Goal: Task Accomplishment & Management: Manage account settings

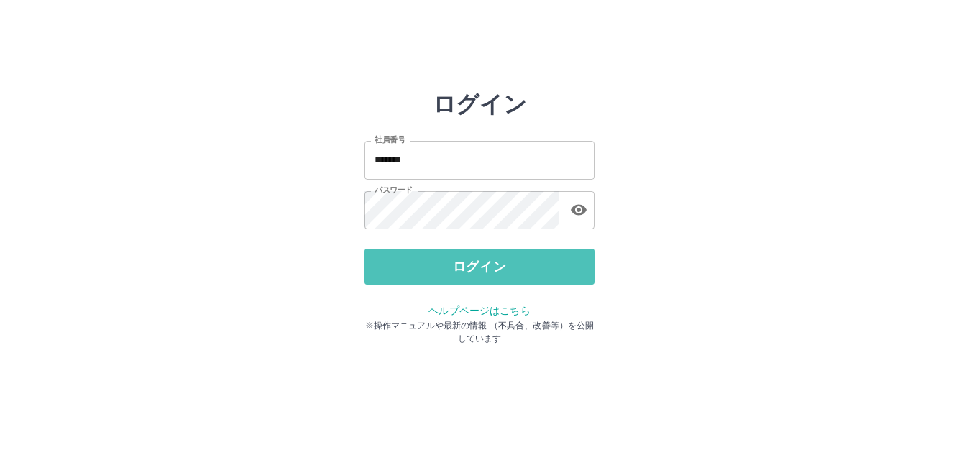
click at [480, 265] on button "ログイン" at bounding box center [480, 267] width 230 height 36
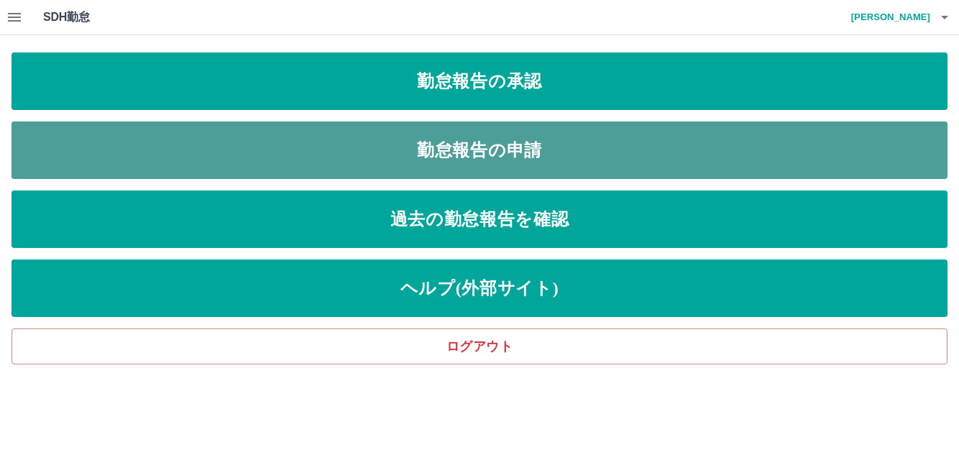
click at [475, 150] on link "勤怠報告の申請" at bounding box center [480, 151] width 936 height 58
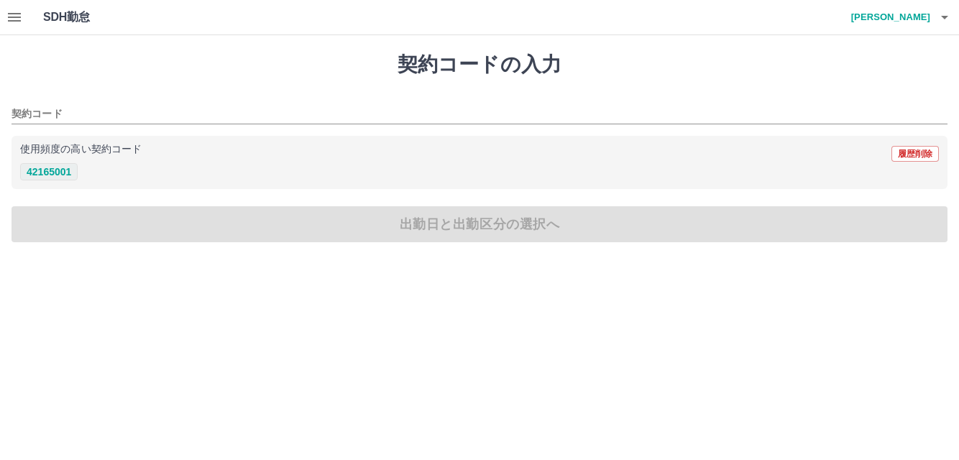
click at [53, 172] on button "42165001" at bounding box center [49, 171] width 58 height 17
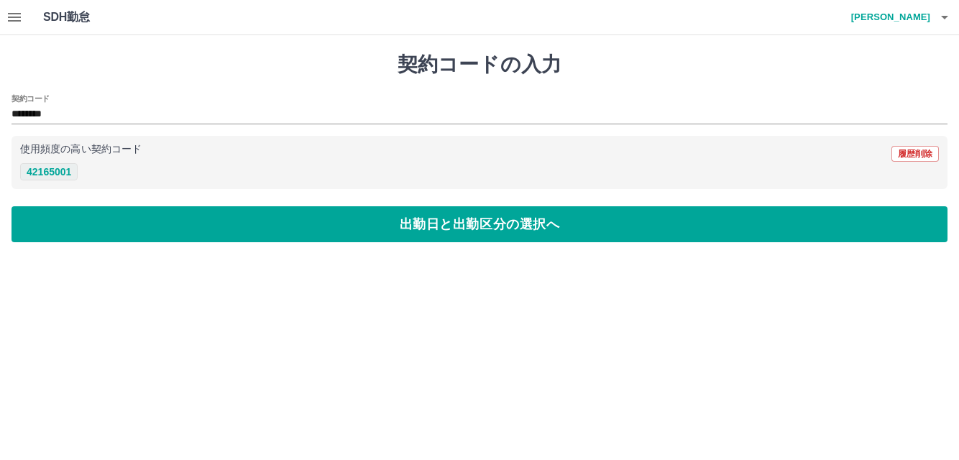
type input "********"
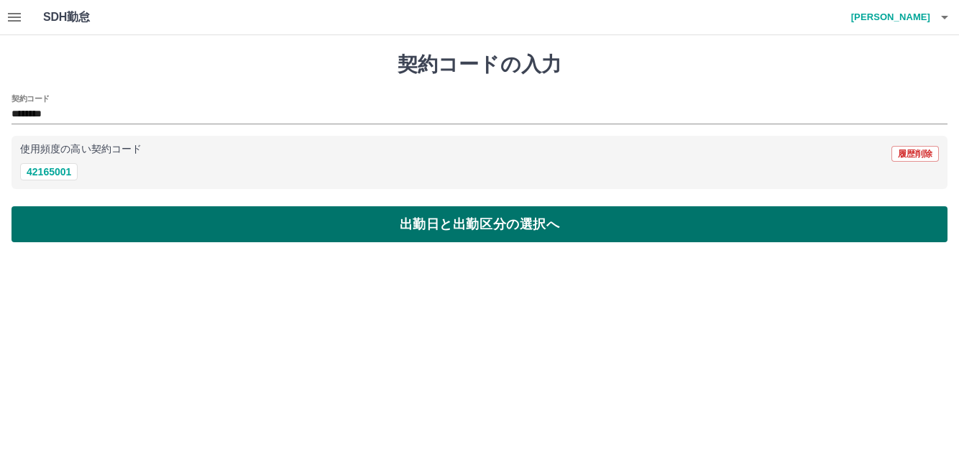
click at [380, 224] on button "出勤日と出勤区分の選択へ" at bounding box center [480, 224] width 936 height 36
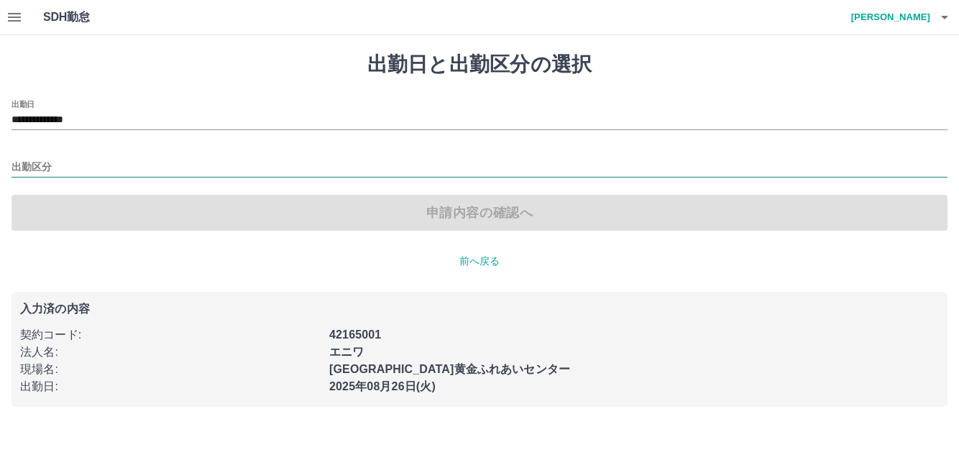
click at [61, 162] on input "出勤区分" at bounding box center [480, 168] width 936 height 18
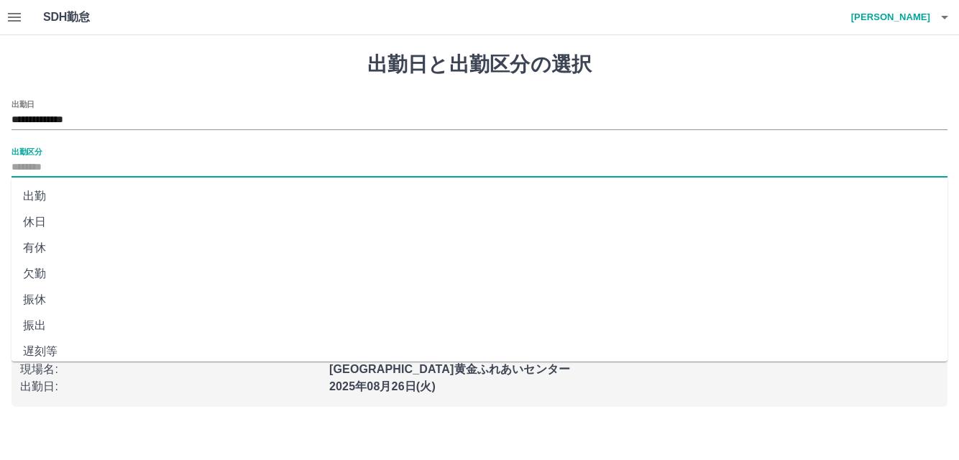
click at [35, 197] on li "出勤" at bounding box center [480, 196] width 936 height 26
type input "**"
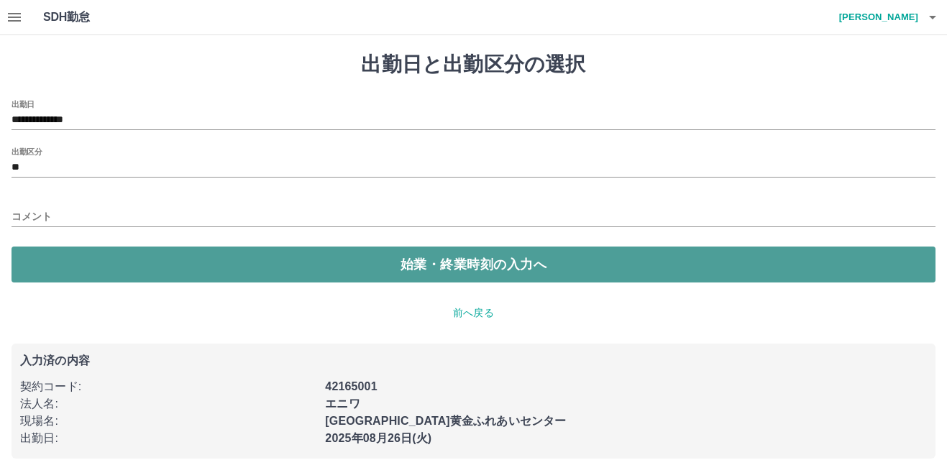
click at [430, 266] on button "始業・終業時刻の入力へ" at bounding box center [474, 265] width 924 height 36
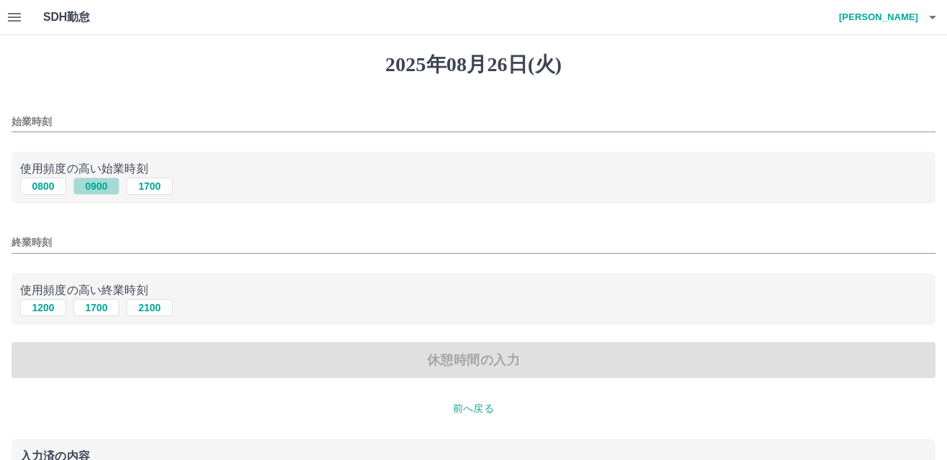
click at [94, 188] on button "0900" at bounding box center [96, 186] width 46 height 17
type input "****"
click at [98, 309] on button "1700" at bounding box center [96, 307] width 46 height 17
type input "****"
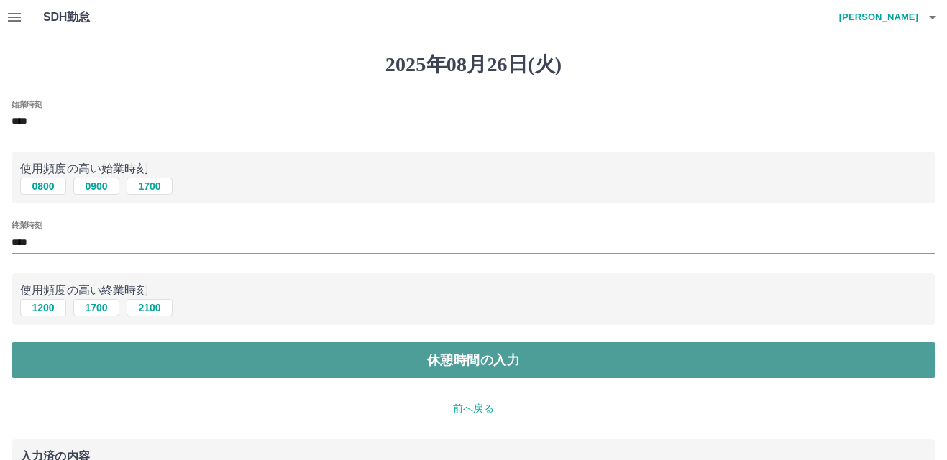
click at [424, 363] on button "休憩時間の入力" at bounding box center [474, 360] width 924 height 36
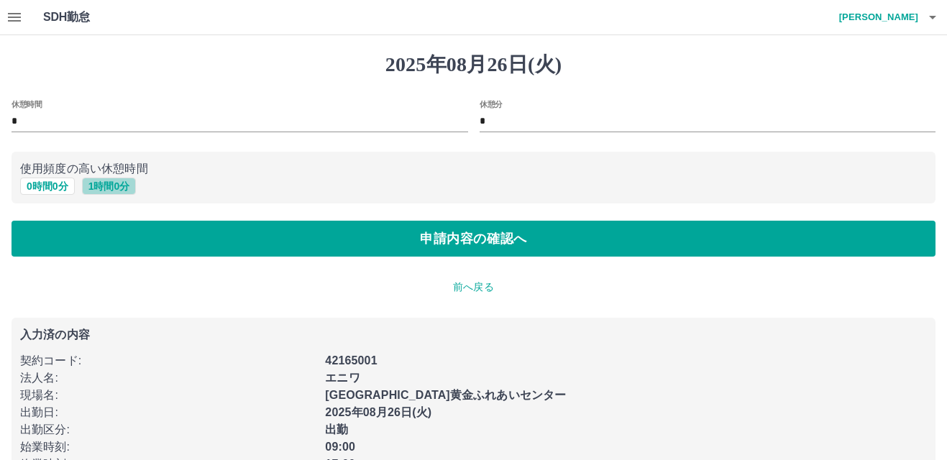
click at [109, 188] on button "1 時間 0 分" at bounding box center [109, 186] width 55 height 17
type input "*"
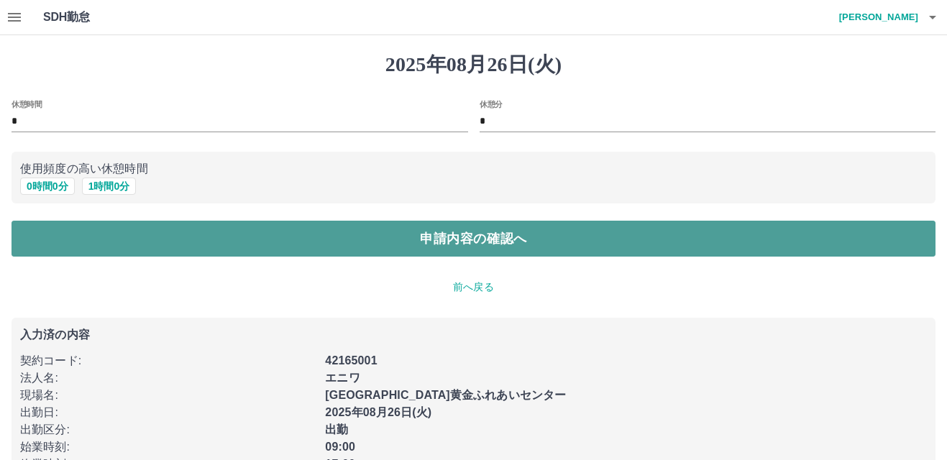
click at [401, 239] on button "申請内容の確認へ" at bounding box center [474, 239] width 924 height 36
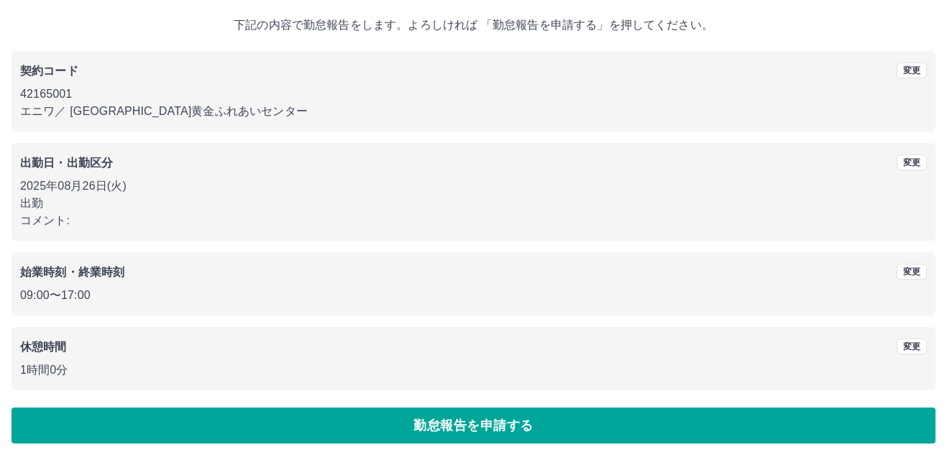
scroll to position [78, 0]
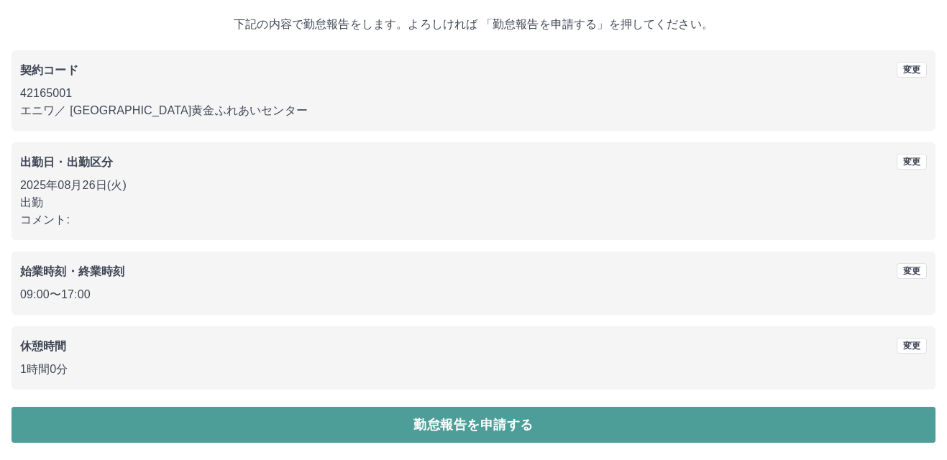
click at [476, 425] on button "勤怠報告を申請する" at bounding box center [474, 425] width 924 height 36
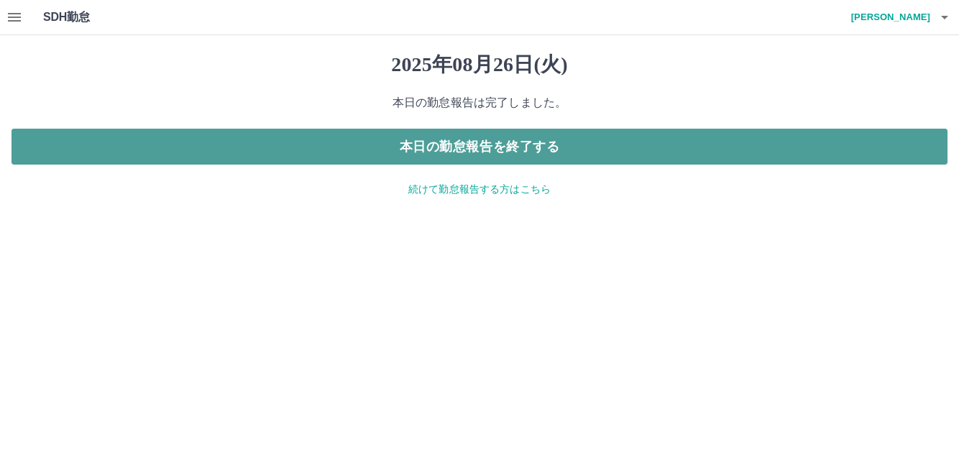
click at [362, 147] on button "本日の勤怠報告を終了する" at bounding box center [480, 147] width 936 height 36
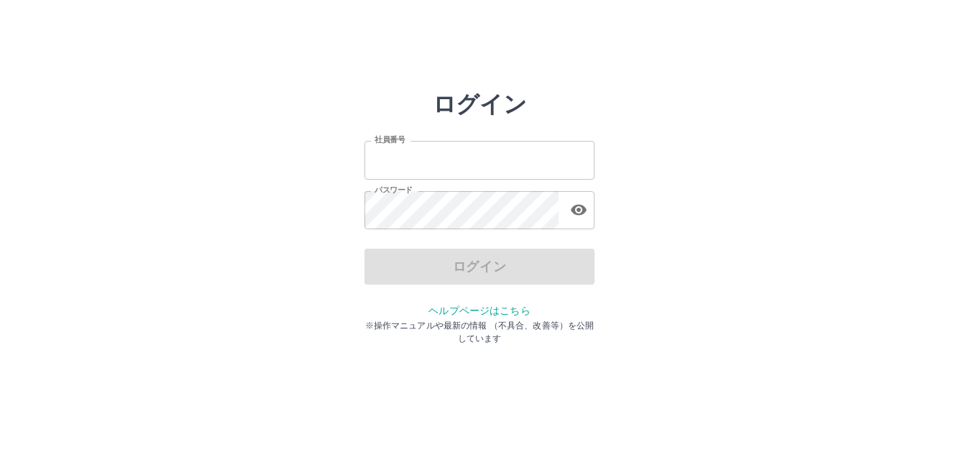
type input "*******"
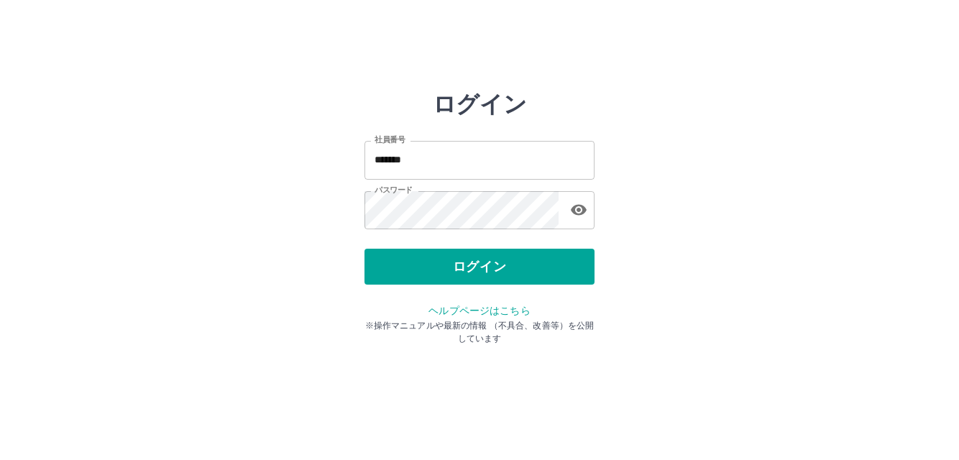
click at [482, 270] on div "ログイン" at bounding box center [480, 267] width 230 height 36
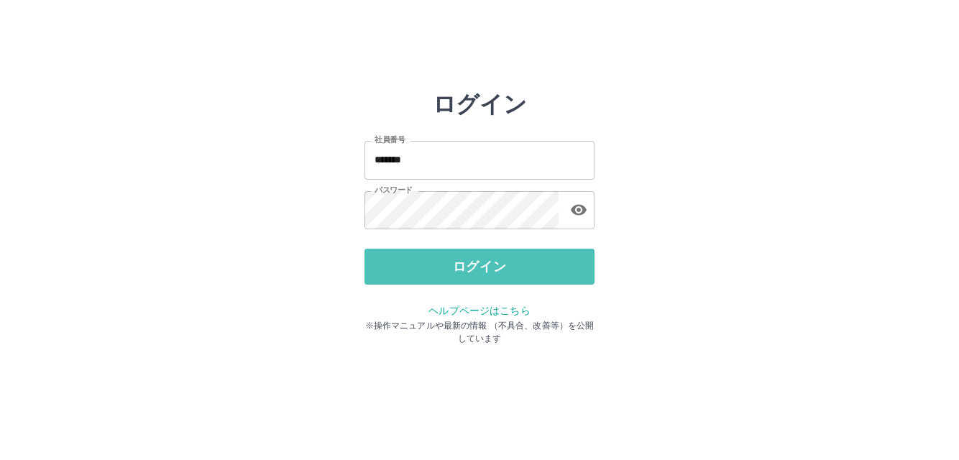
click at [482, 270] on button "ログイン" at bounding box center [480, 267] width 230 height 36
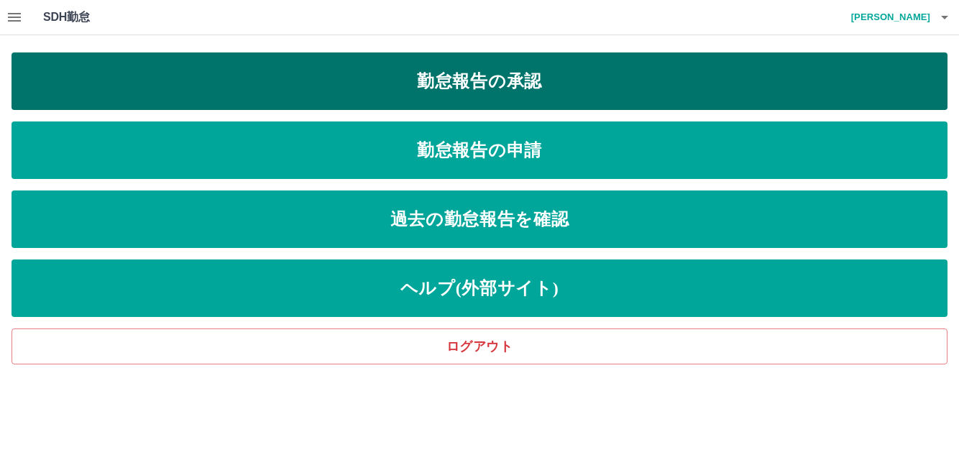
click at [545, 79] on link "勤怠報告の承認" at bounding box center [480, 81] width 936 height 58
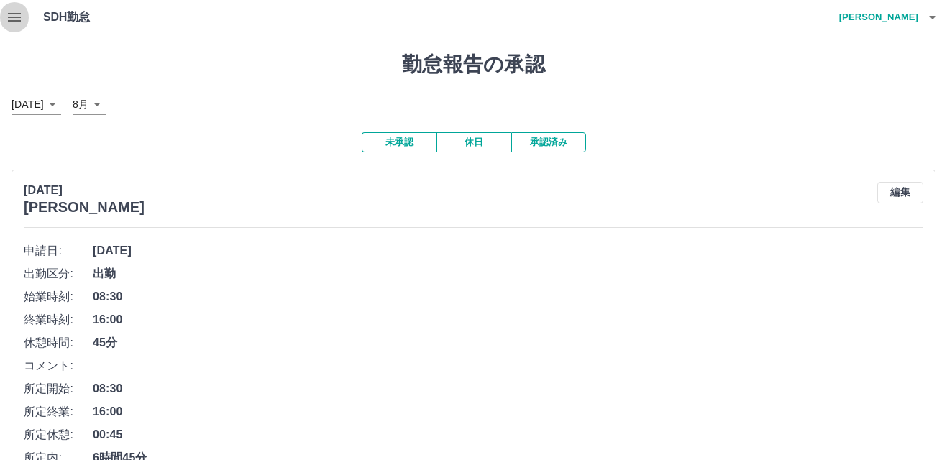
click at [14, 18] on icon "button" at bounding box center [14, 17] width 13 height 9
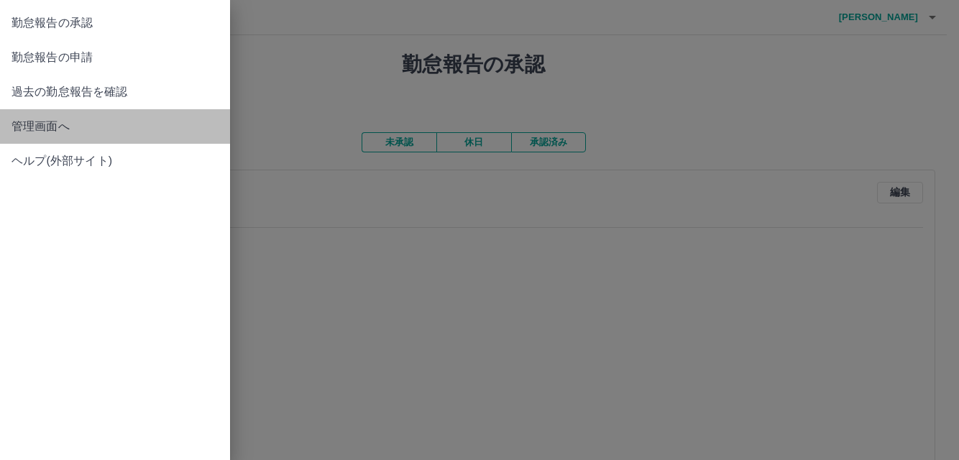
click at [37, 124] on span "管理画面へ" at bounding box center [115, 126] width 207 height 17
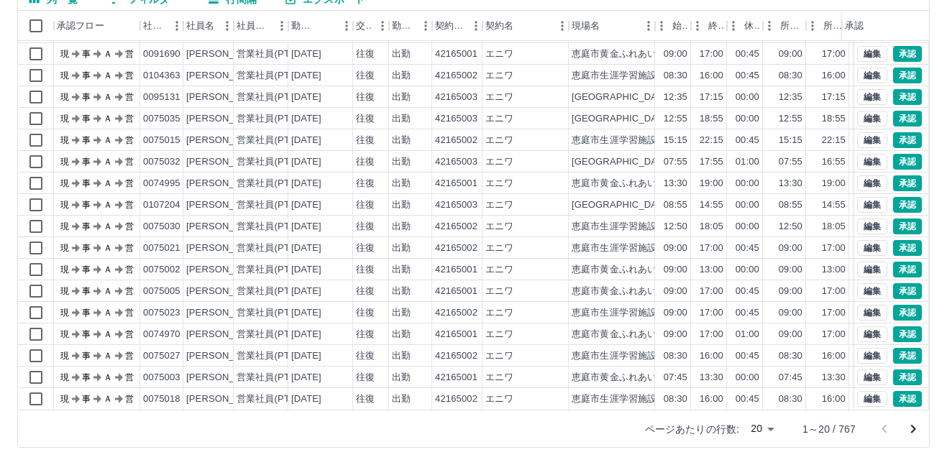
scroll to position [147, 0]
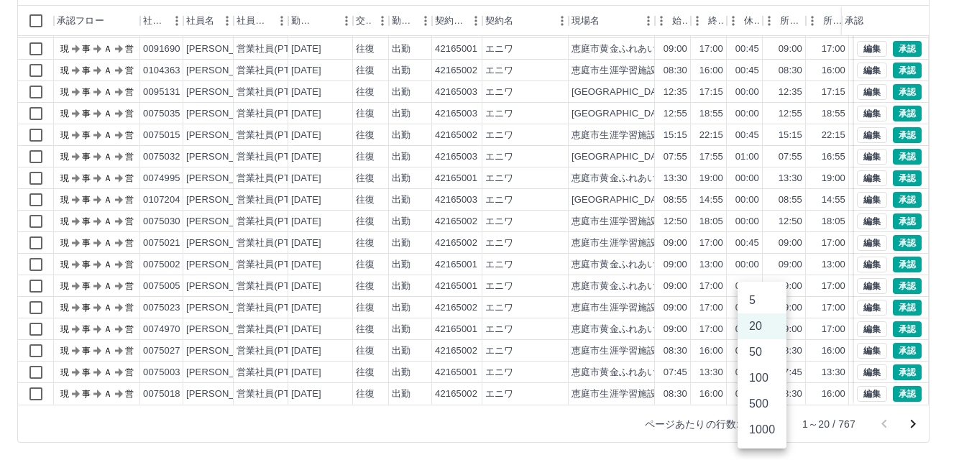
click at [772, 422] on body "SDH勤怠 [PERSON_NAME] 勤務実績承認 前月 [DATE] 次月 今月 月選択 承認モード 削除モード 一括承認 列一覧 0 フィルター 行間隔…" at bounding box center [479, 157] width 959 height 608
click at [757, 355] on li "50" at bounding box center [762, 352] width 49 height 26
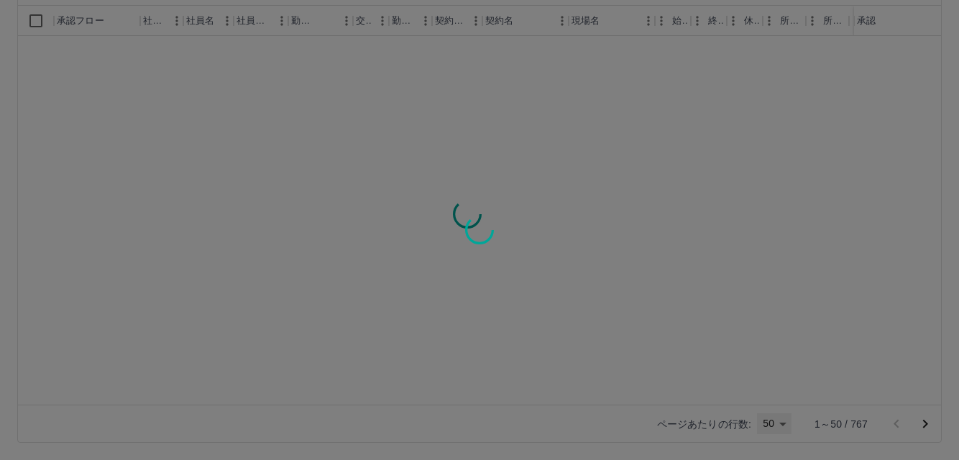
type input "**"
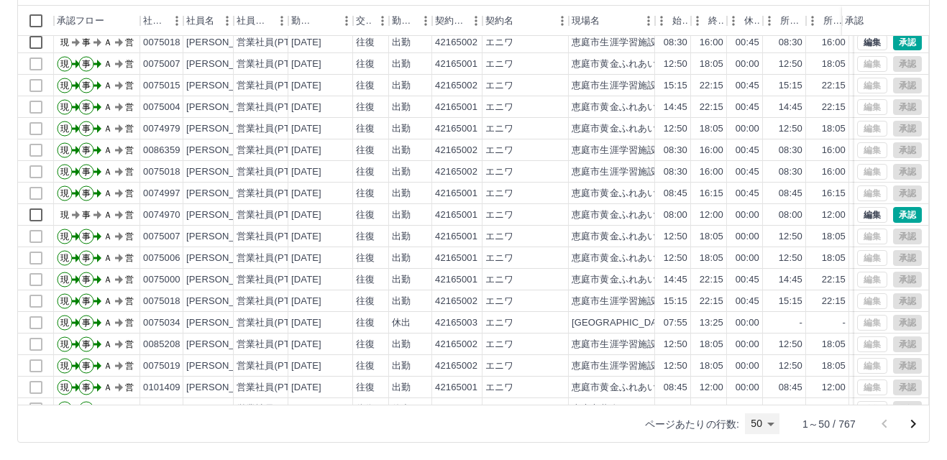
scroll to position [434, 0]
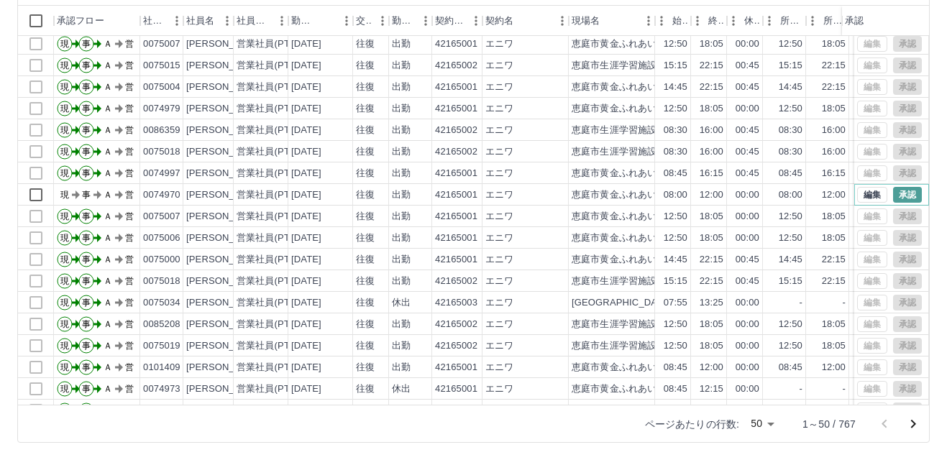
click at [897, 193] on button "承認" at bounding box center [907, 195] width 29 height 16
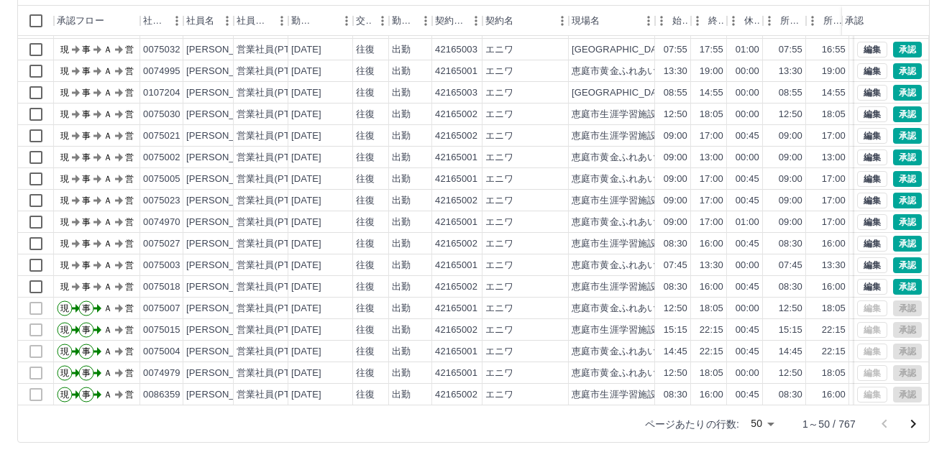
scroll to position [147, 0]
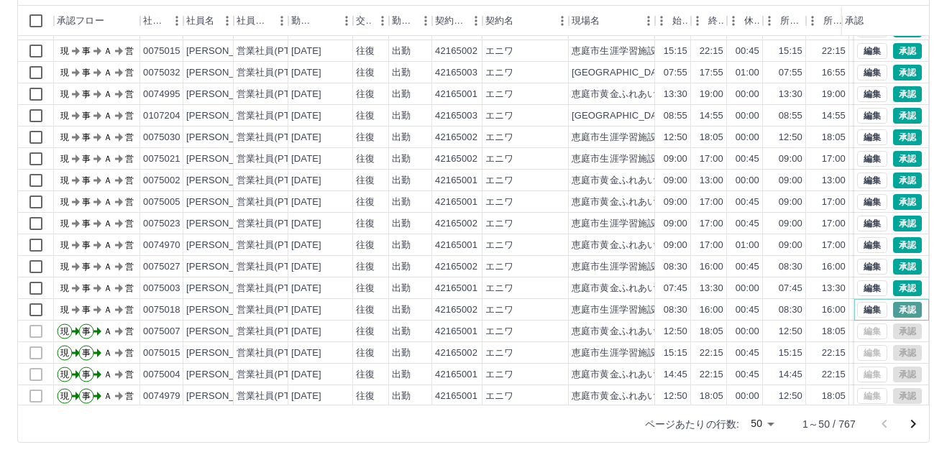
click at [897, 308] on button "承認" at bounding box center [907, 310] width 29 height 16
click at [893, 266] on button "承認" at bounding box center [907, 267] width 29 height 16
click at [897, 50] on button "承認" at bounding box center [907, 51] width 29 height 16
click at [893, 287] on button "承認" at bounding box center [907, 288] width 29 height 16
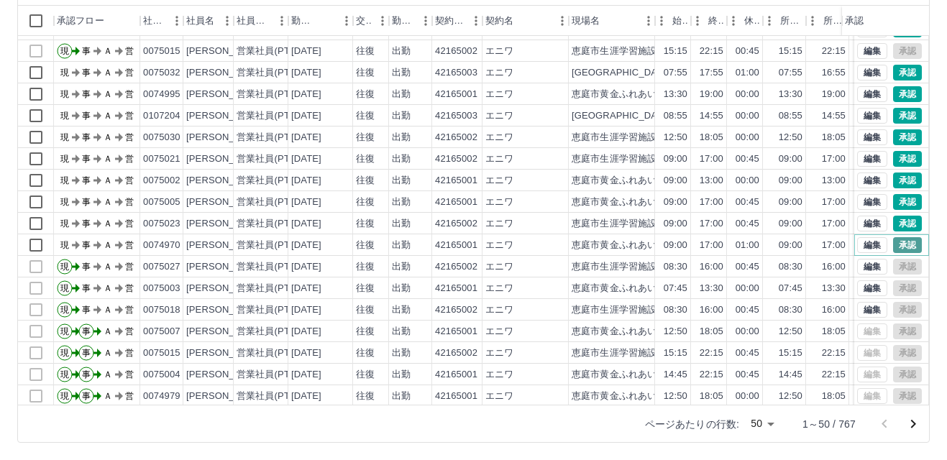
click at [895, 244] on button "承認" at bounding box center [907, 245] width 29 height 16
click at [897, 220] on button "承認" at bounding box center [907, 224] width 29 height 16
click at [895, 156] on button "承認" at bounding box center [907, 159] width 29 height 16
click at [895, 204] on button "承認" at bounding box center [907, 202] width 29 height 16
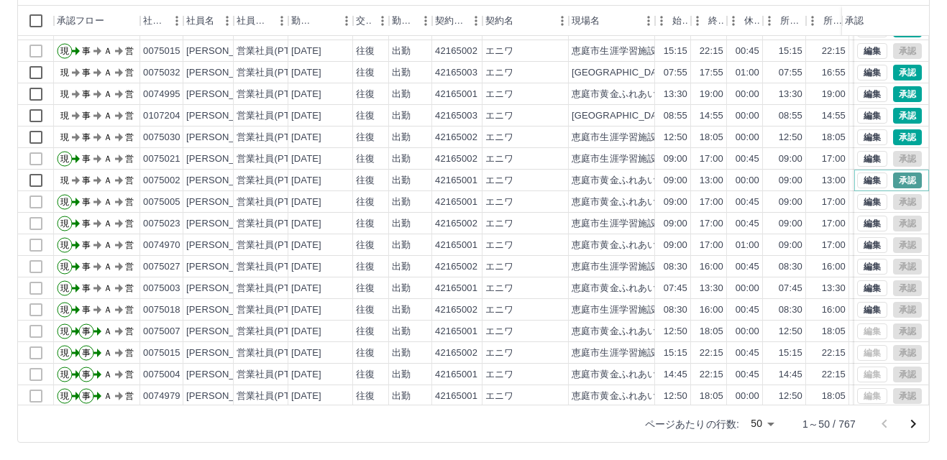
click at [893, 179] on button "承認" at bounding box center [907, 181] width 29 height 16
click at [893, 93] on button "承認" at bounding box center [907, 94] width 29 height 16
click at [893, 134] on button "承認" at bounding box center [907, 137] width 29 height 16
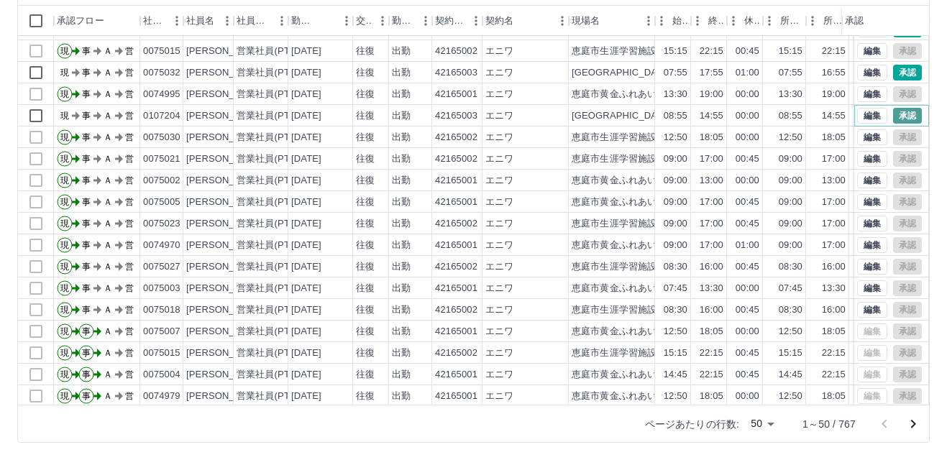
click at [895, 114] on button "承認" at bounding box center [907, 116] width 29 height 16
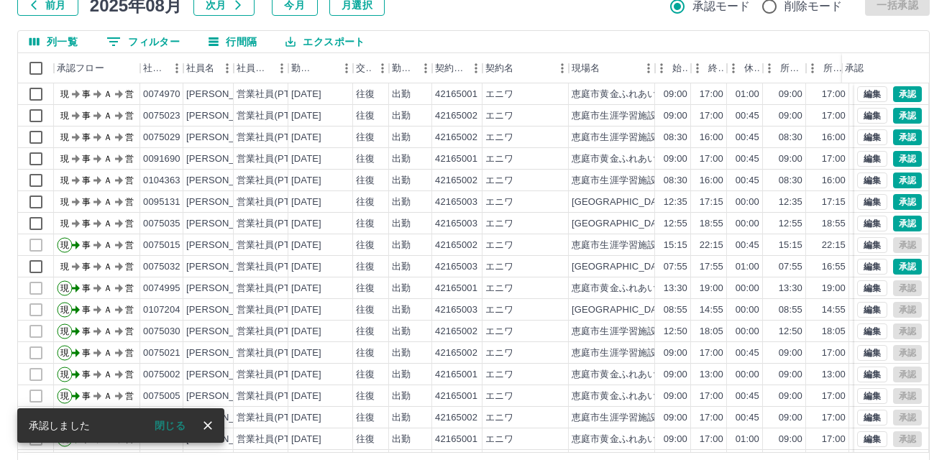
scroll to position [76, 0]
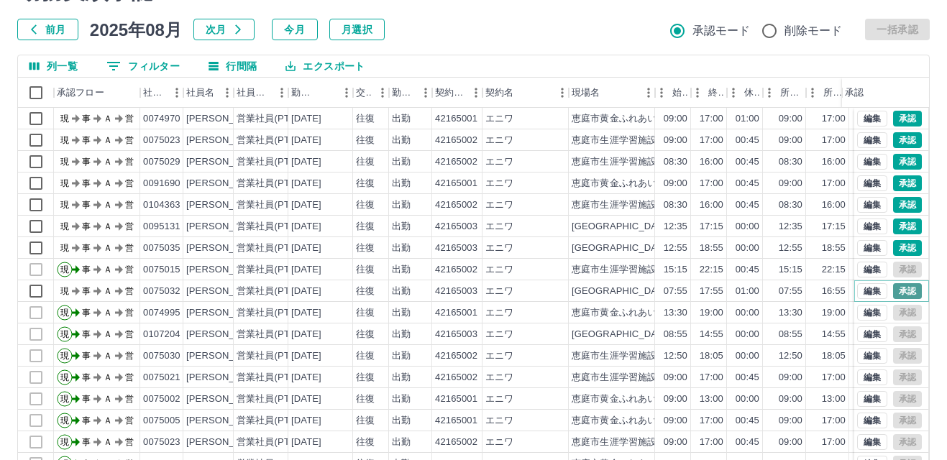
click at [893, 292] on button "承認" at bounding box center [907, 291] width 29 height 16
click at [893, 247] on button "承認" at bounding box center [907, 248] width 29 height 16
click at [893, 223] on button "承認" at bounding box center [907, 227] width 29 height 16
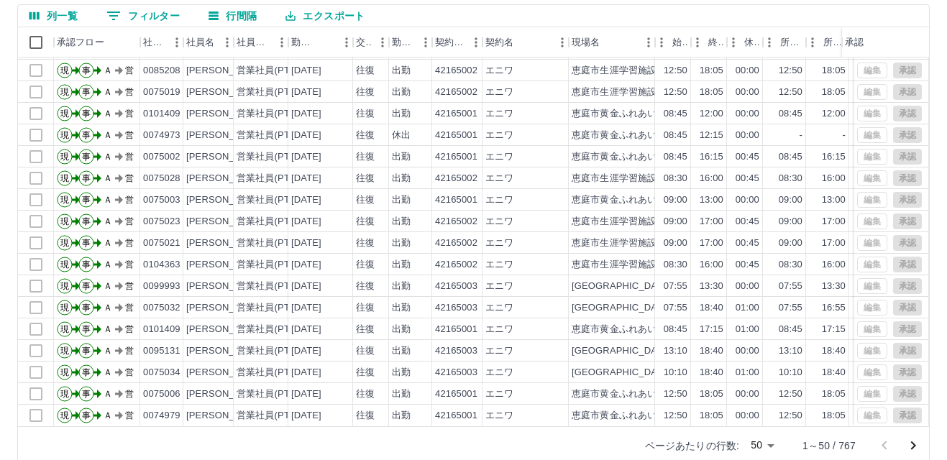
scroll to position [147, 0]
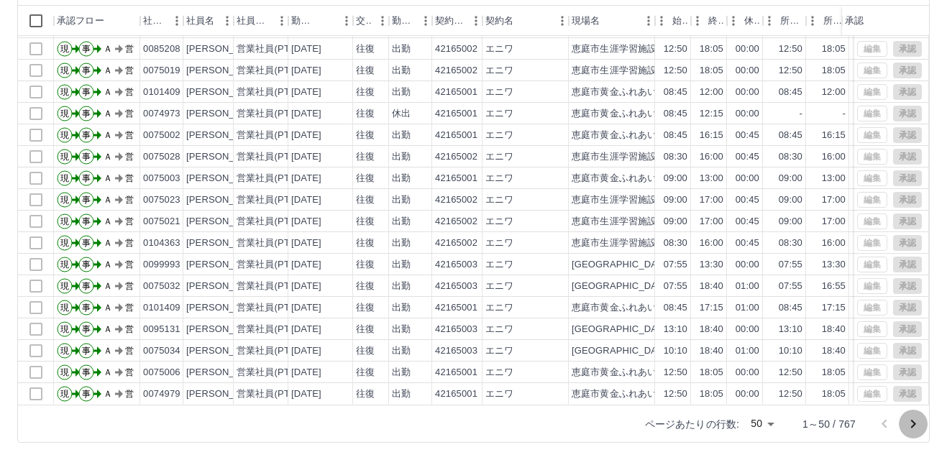
click at [911, 422] on icon "次のページへ" at bounding box center [913, 424] width 17 height 17
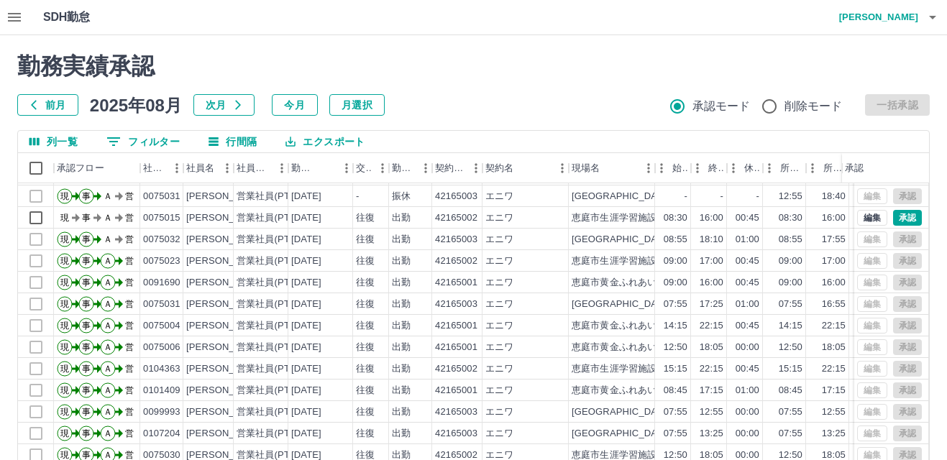
scroll to position [647, 0]
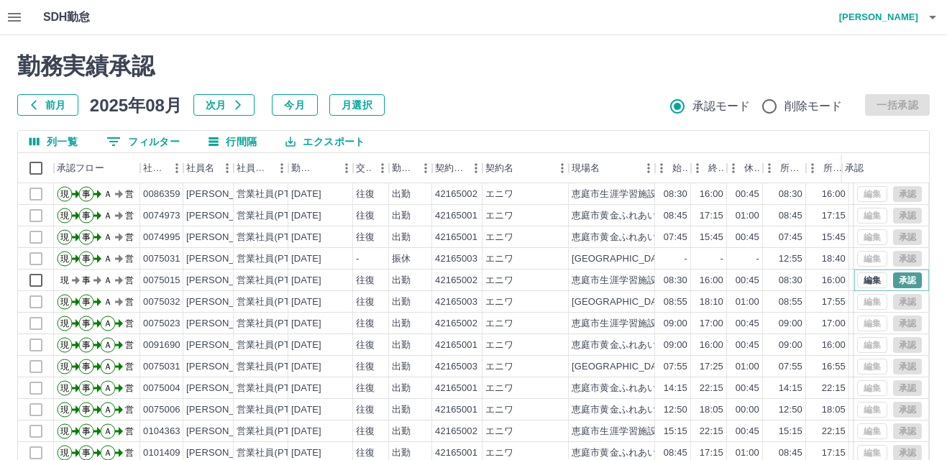
click at [894, 279] on button "承認" at bounding box center [907, 281] width 29 height 16
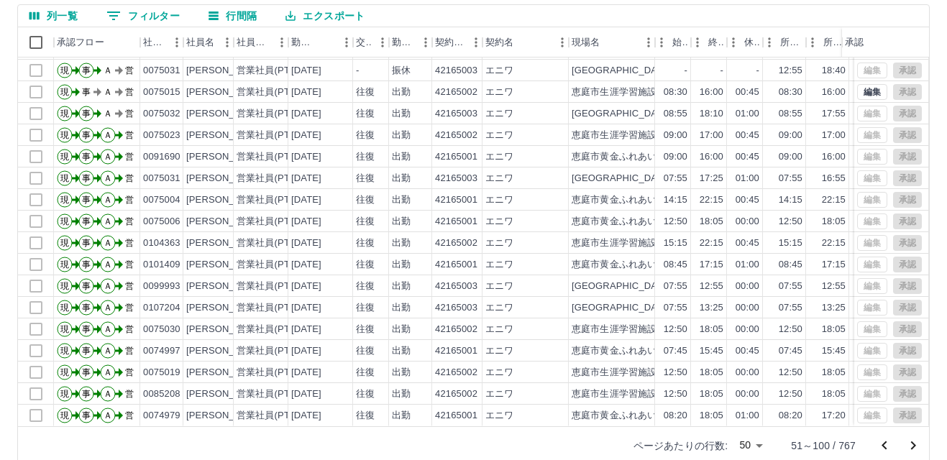
scroll to position [144, 0]
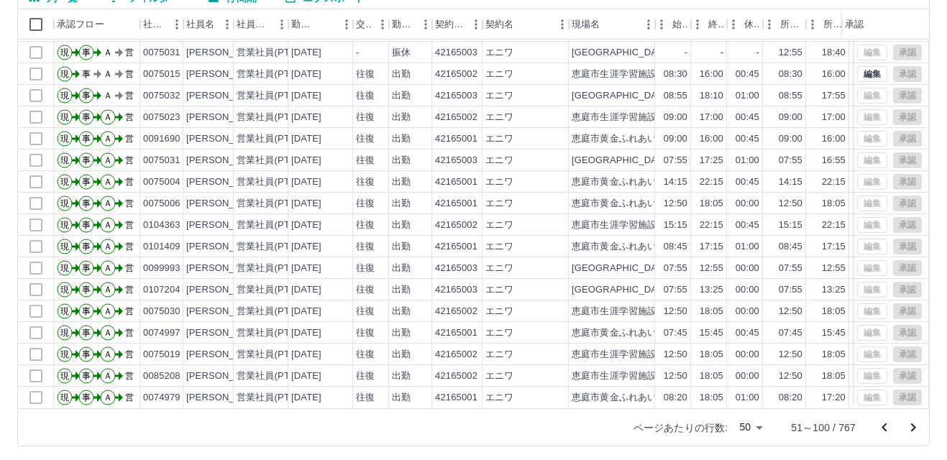
click at [914, 428] on icon "次のページへ" at bounding box center [913, 428] width 5 height 9
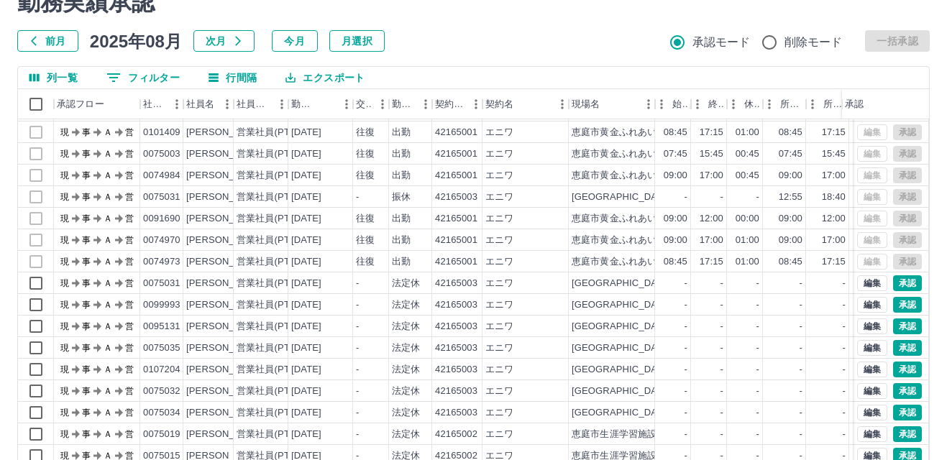
scroll to position [147, 0]
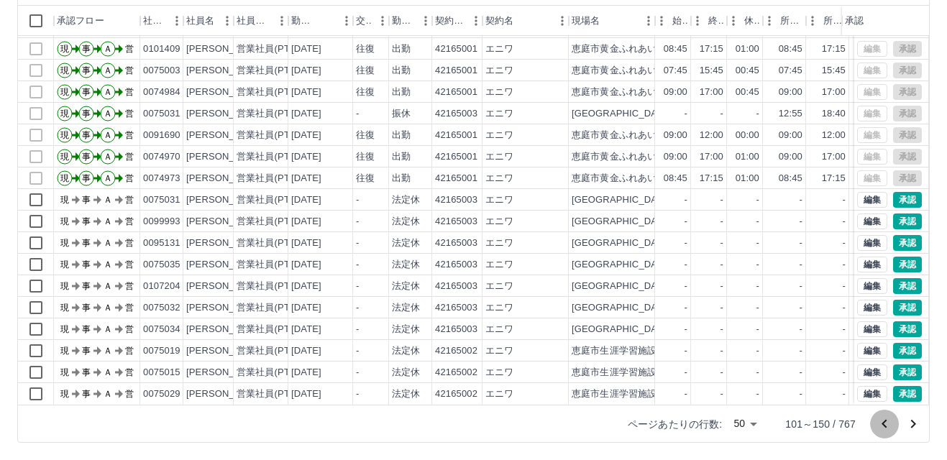
click at [883, 424] on icon "前のページへ" at bounding box center [884, 423] width 5 height 9
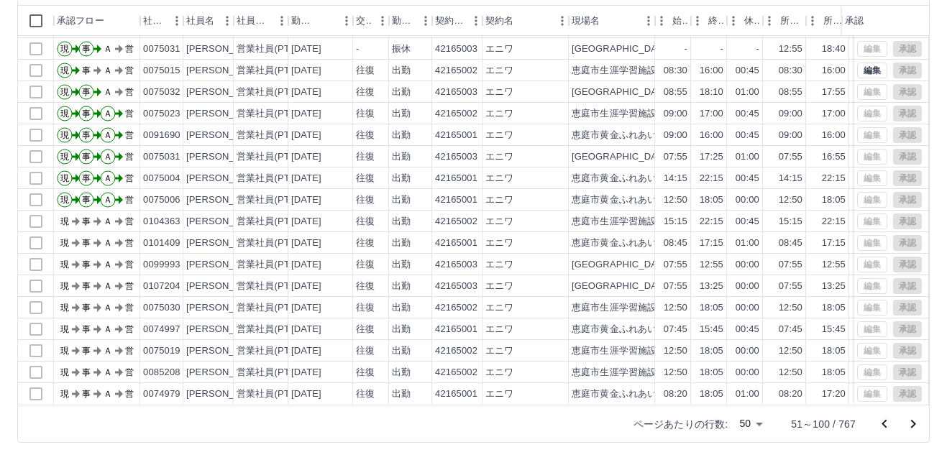
scroll to position [722, 0]
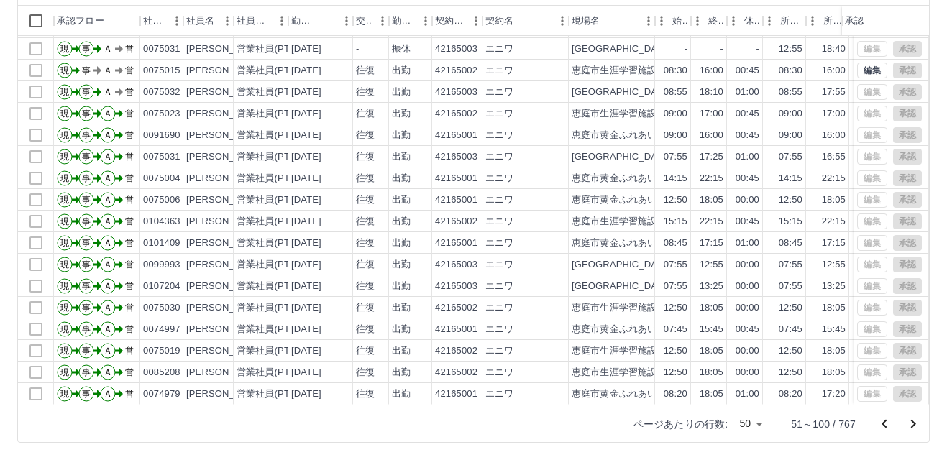
click at [910, 424] on icon "次のページへ" at bounding box center [913, 424] width 17 height 17
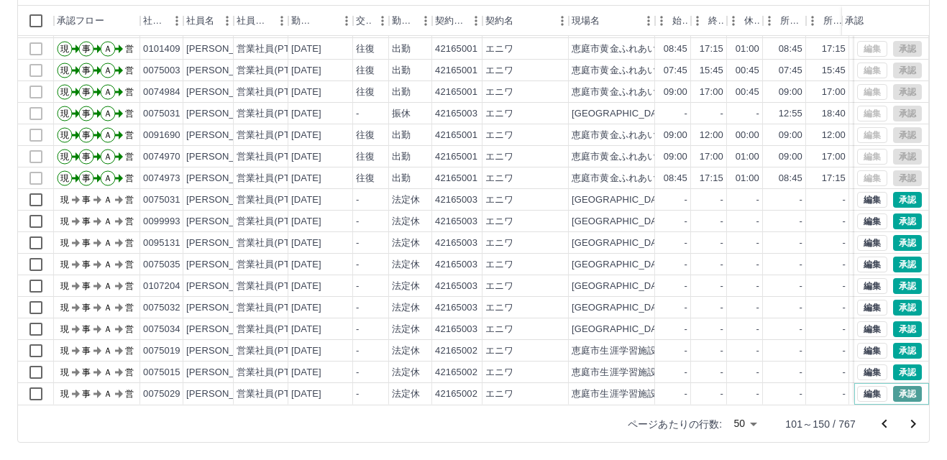
click at [897, 386] on button "承認" at bounding box center [907, 394] width 29 height 16
click at [408, 366] on div "法定休" at bounding box center [406, 373] width 28 height 14
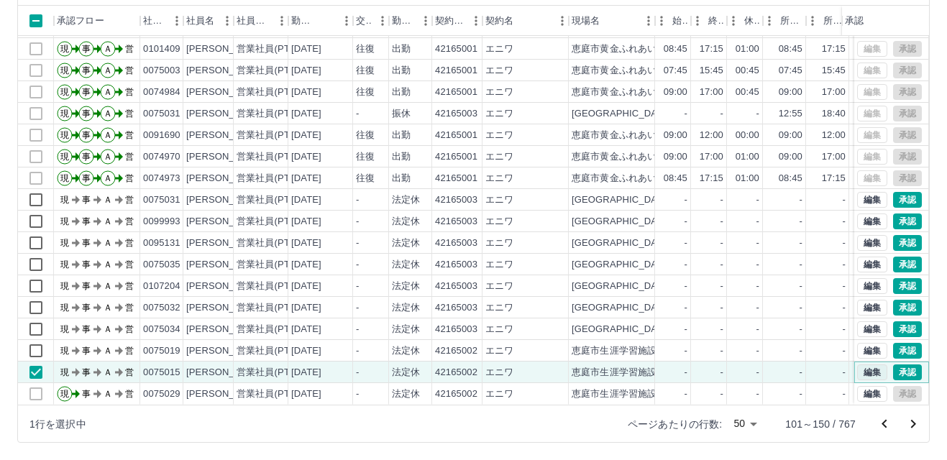
click at [861, 365] on button "編集" at bounding box center [872, 373] width 30 height 16
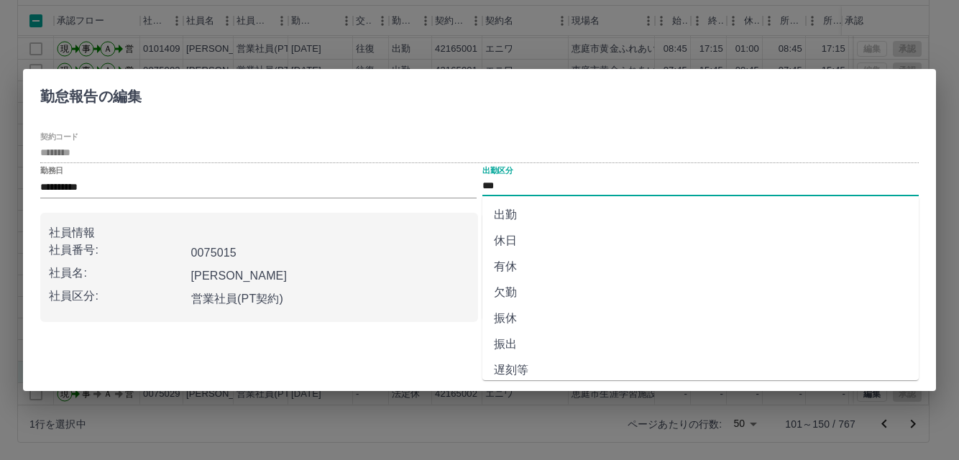
click at [515, 184] on input "***" at bounding box center [701, 187] width 437 height 18
click at [502, 268] on li "有休" at bounding box center [701, 267] width 437 height 26
type input "**"
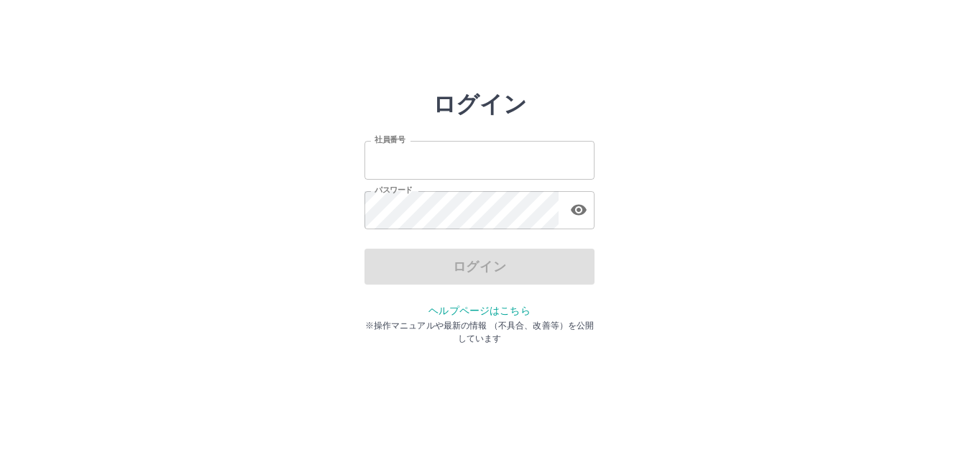
type input "*******"
click at [545, 268] on div "ログイン" at bounding box center [480, 267] width 230 height 36
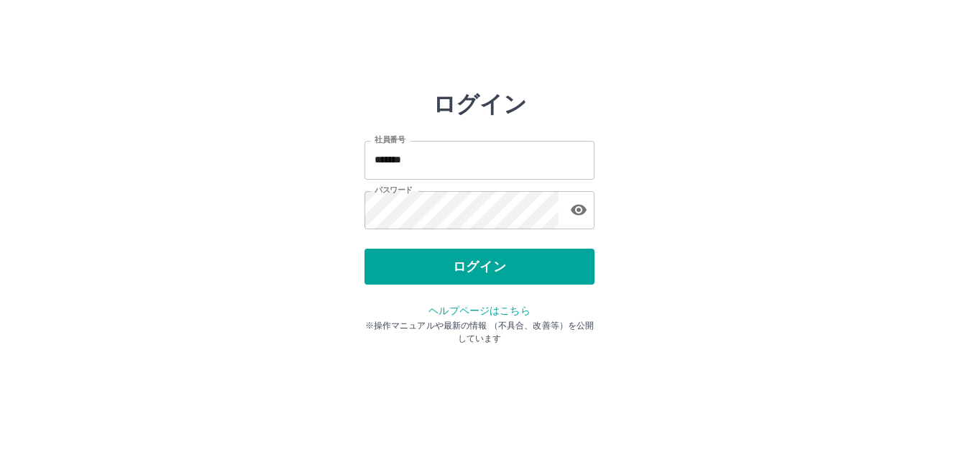
click at [545, 268] on button "ログイン" at bounding box center [480, 267] width 230 height 36
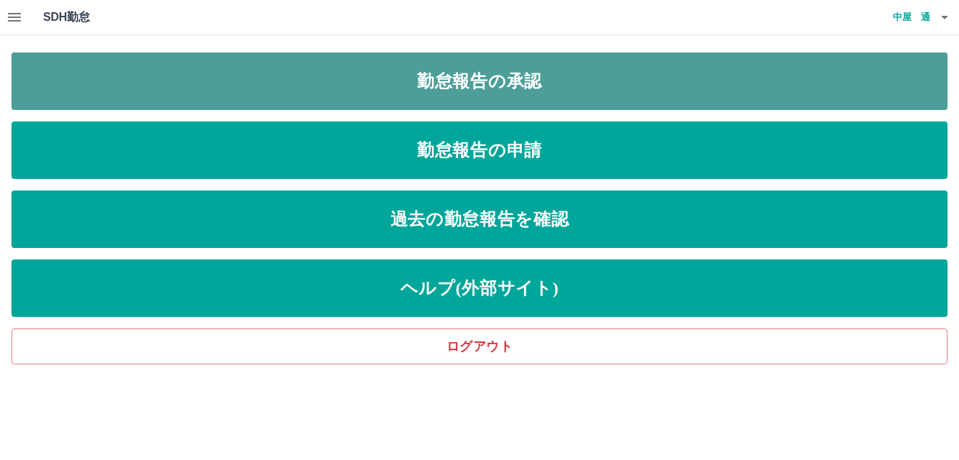
click at [498, 83] on link "勤怠報告の承認" at bounding box center [480, 81] width 936 height 58
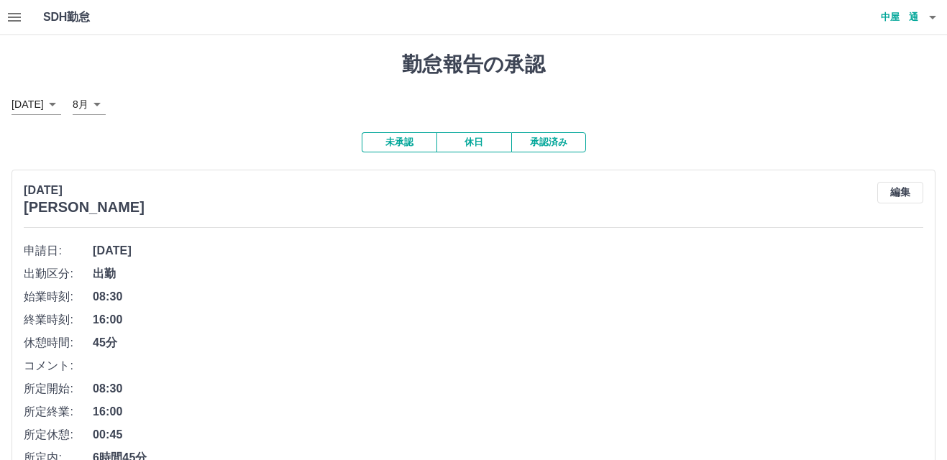
click at [12, 18] on icon "button" at bounding box center [14, 17] width 13 height 9
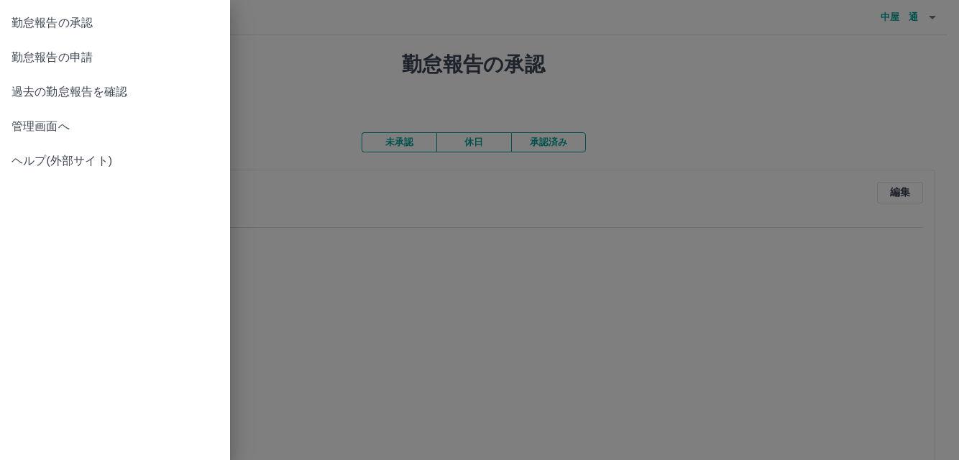
click at [32, 129] on span "管理画面へ" at bounding box center [115, 126] width 207 height 17
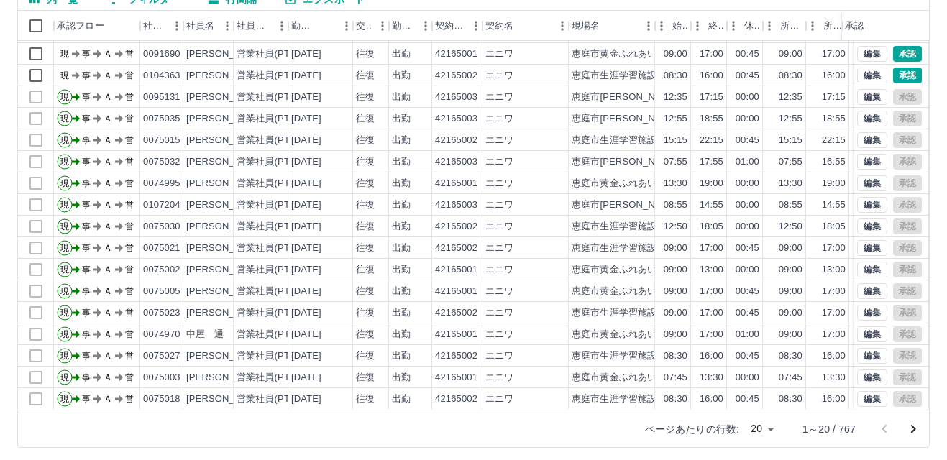
scroll to position [147, 0]
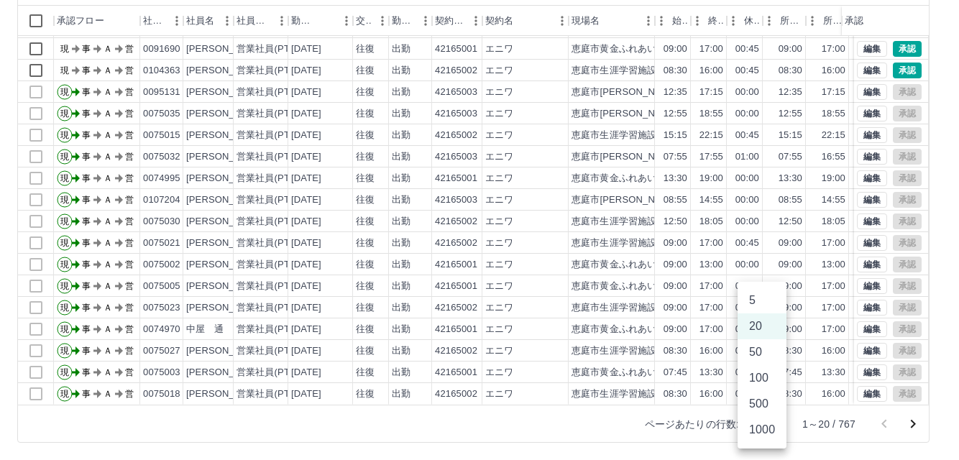
click at [769, 423] on body "SDH勤怠 [PERSON_NAME] 勤務実績承認 前月 [DATE] 次月 今月 月選択 承認モード 削除モード 一括承認 列一覧 0 フィルター 行間隔…" at bounding box center [479, 157] width 959 height 608
click at [758, 351] on li "50" at bounding box center [762, 352] width 49 height 26
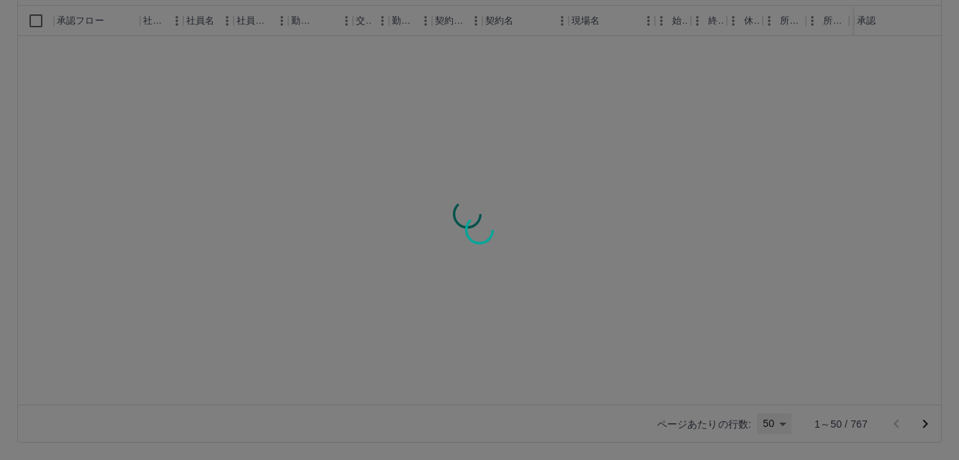
type input "**"
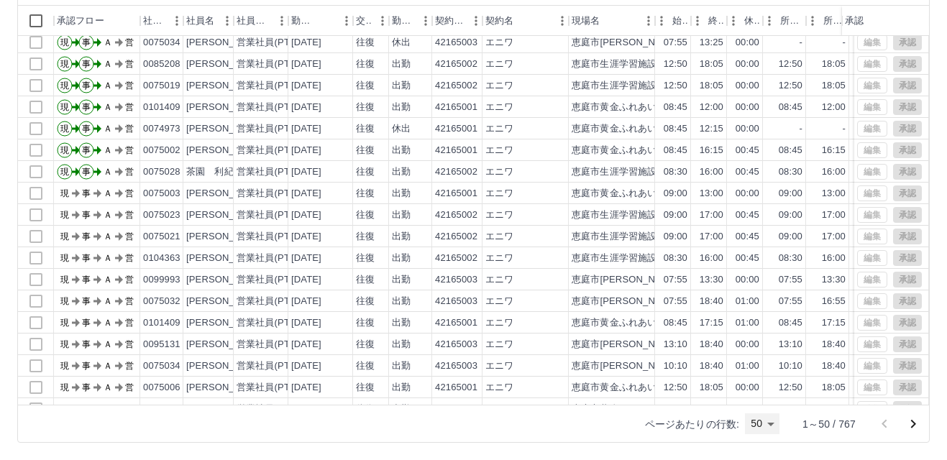
scroll to position [722, 0]
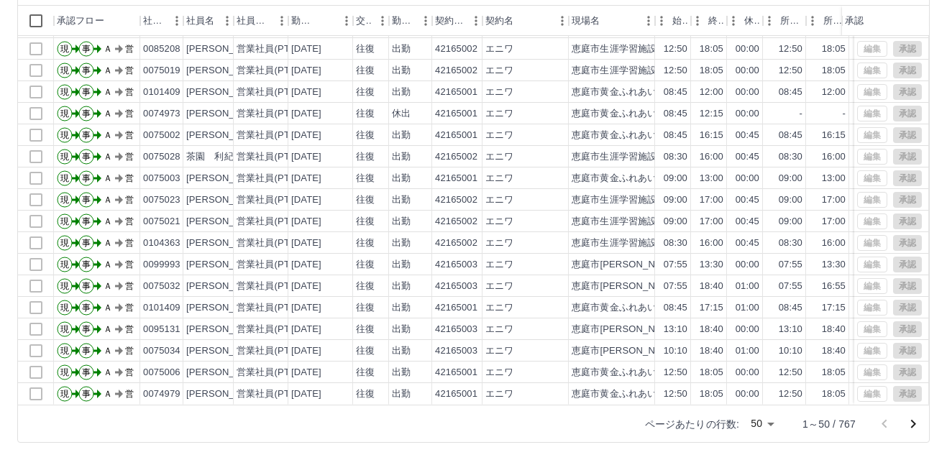
click at [912, 424] on icon "次のページへ" at bounding box center [913, 424] width 17 height 17
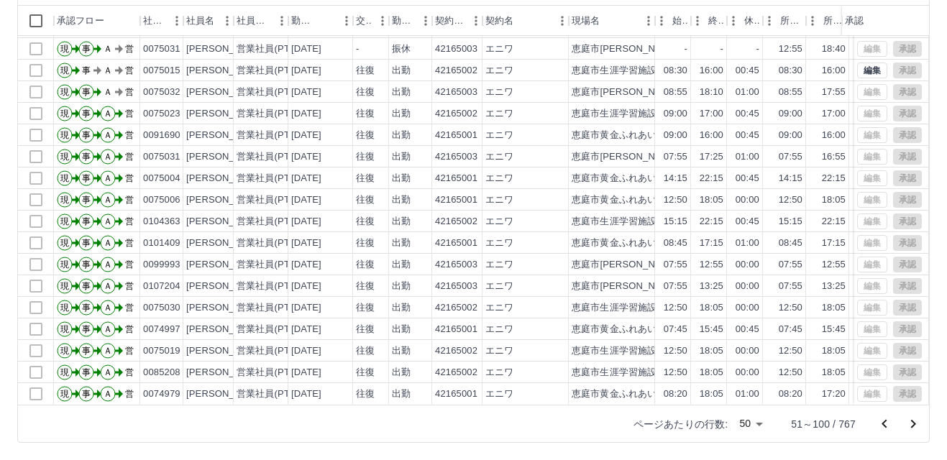
click at [915, 424] on icon "次のページへ" at bounding box center [913, 424] width 5 height 9
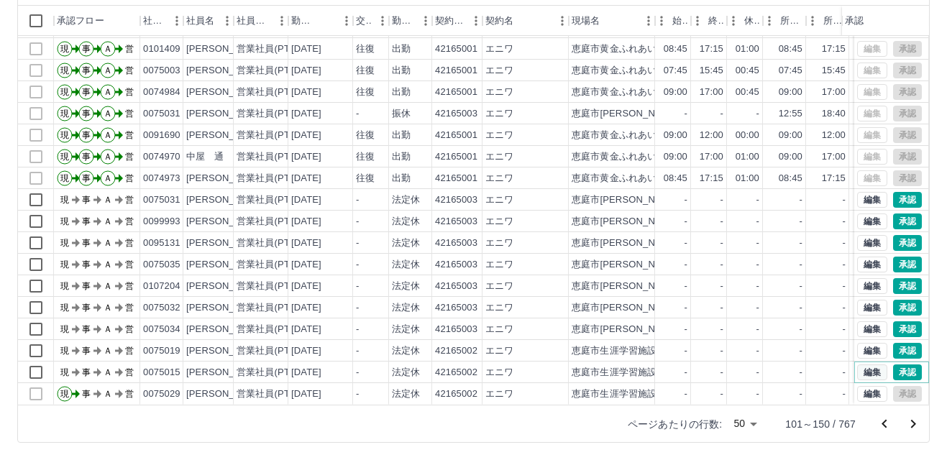
click at [860, 365] on button "編集" at bounding box center [872, 373] width 30 height 16
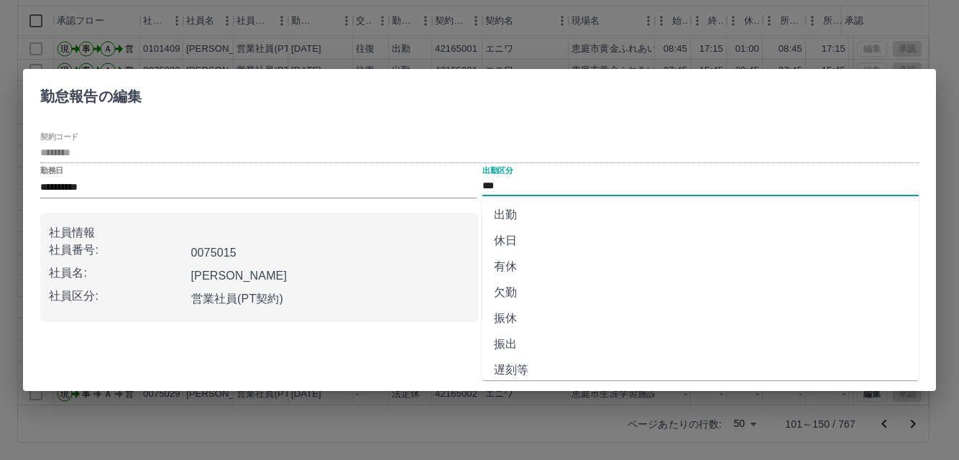
click at [514, 184] on input "***" at bounding box center [701, 187] width 437 height 18
click at [506, 267] on li "有休" at bounding box center [701, 267] width 437 height 26
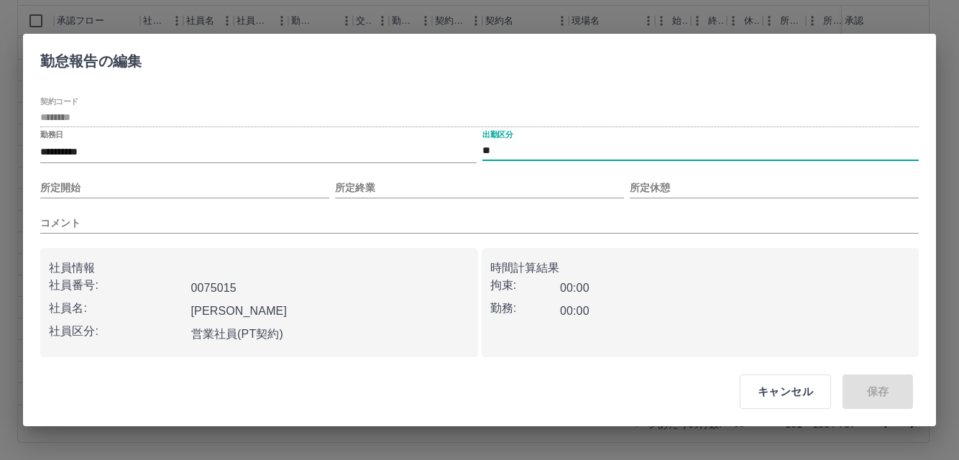
type input "**"
click at [780, 395] on button "キャンセル" at bounding box center [785, 392] width 91 height 35
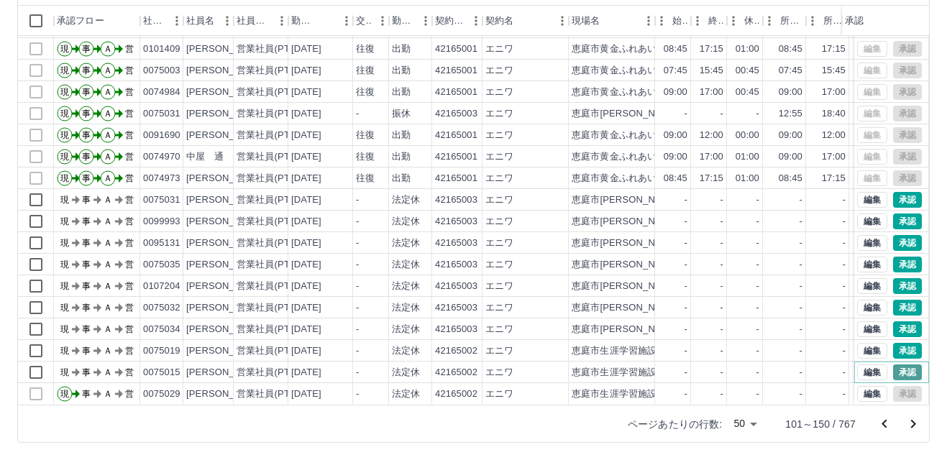
click at [895, 365] on button "承認" at bounding box center [907, 373] width 29 height 16
click at [895, 343] on button "承認" at bounding box center [907, 351] width 29 height 16
click at [893, 321] on button "承認" at bounding box center [907, 329] width 29 height 16
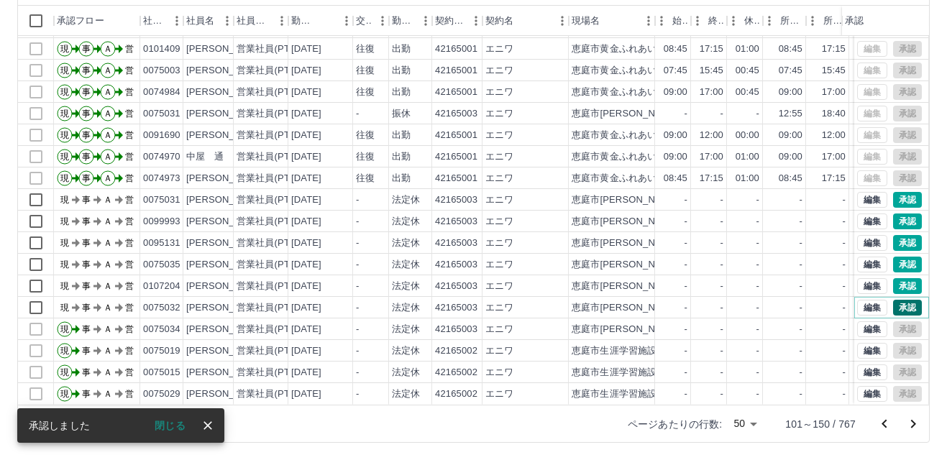
click at [893, 300] on button "承認" at bounding box center [907, 308] width 29 height 16
click at [897, 278] on button "承認" at bounding box center [907, 286] width 29 height 16
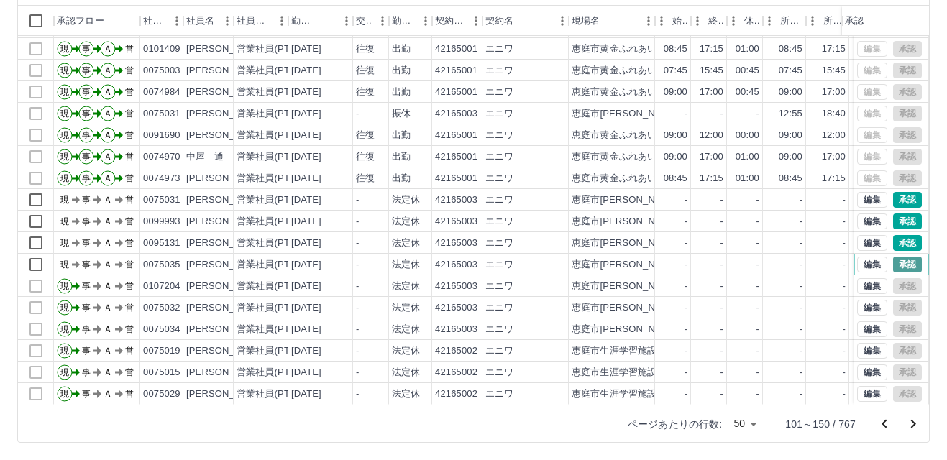
click at [894, 257] on button "承認" at bounding box center [907, 265] width 29 height 16
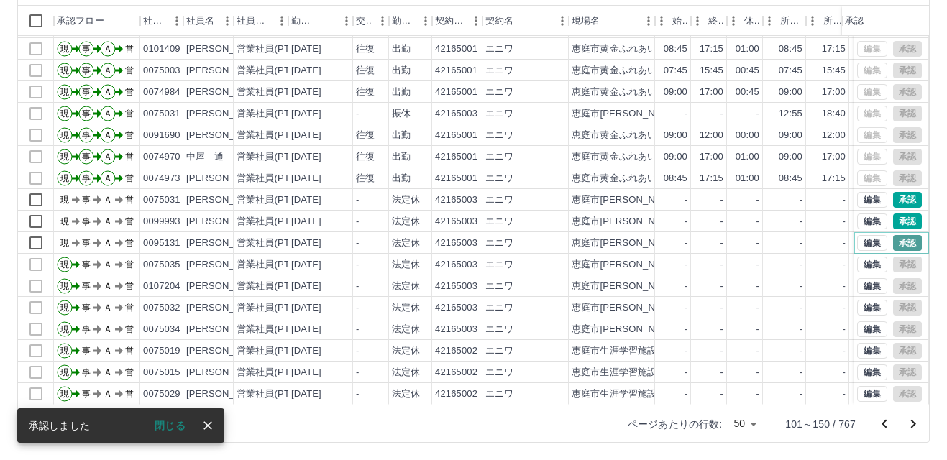
click at [893, 235] on button "承認" at bounding box center [907, 243] width 29 height 16
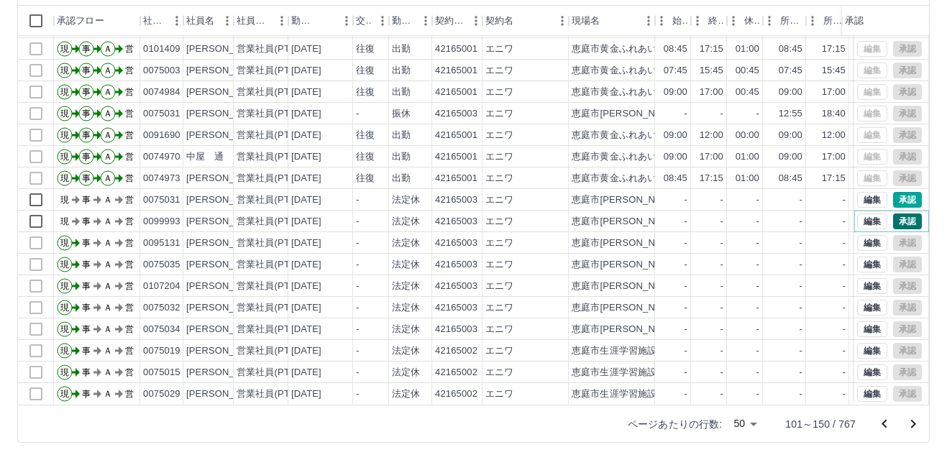
click at [895, 214] on button "承認" at bounding box center [907, 222] width 29 height 16
click at [893, 192] on button "承認" at bounding box center [907, 200] width 29 height 16
click at [913, 422] on icon "次のページへ" at bounding box center [913, 424] width 5 height 9
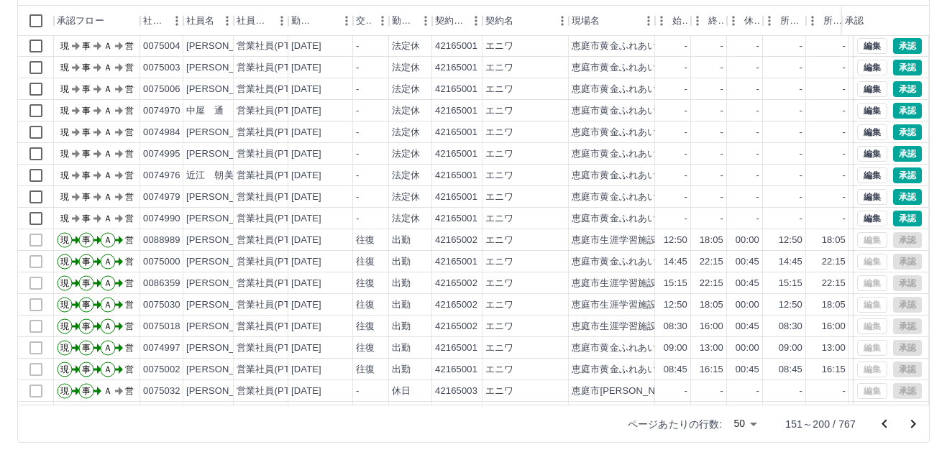
scroll to position [219, 0]
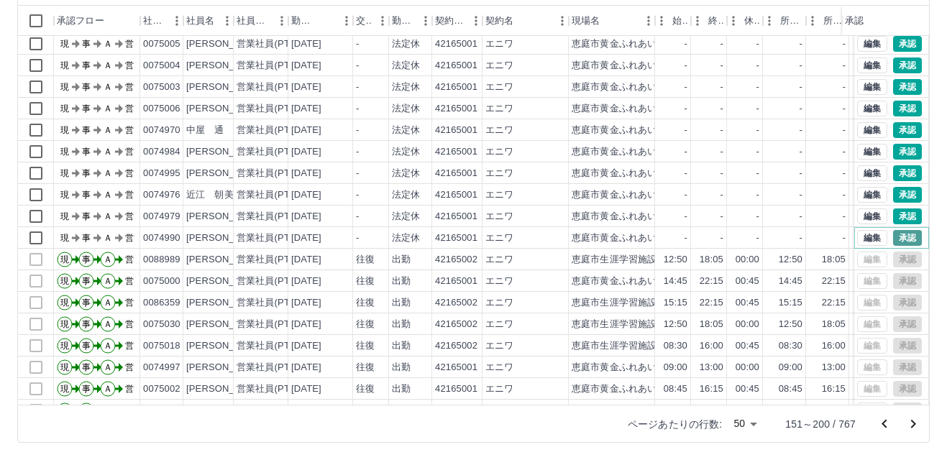
click at [898, 238] on button "承認" at bounding box center [907, 238] width 29 height 16
click at [895, 216] on button "承認" at bounding box center [907, 217] width 29 height 16
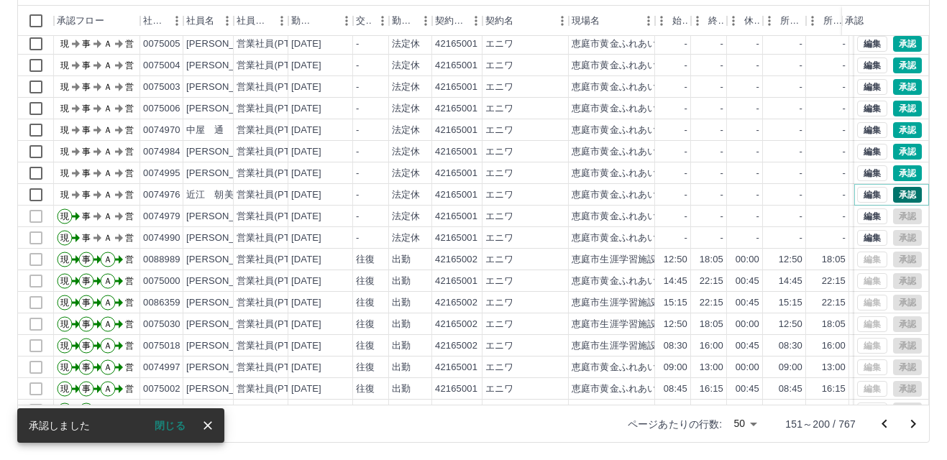
click at [893, 192] on button "承認" at bounding box center [907, 195] width 29 height 16
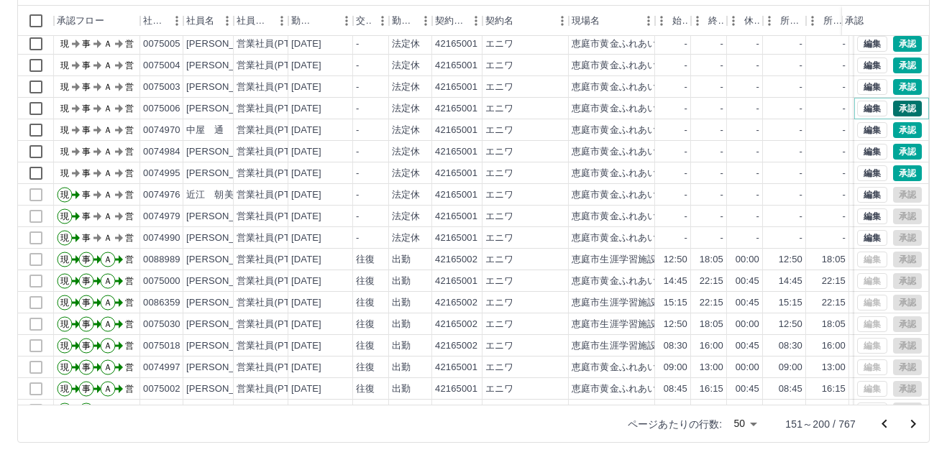
click at [893, 109] on button "承認" at bounding box center [907, 109] width 29 height 16
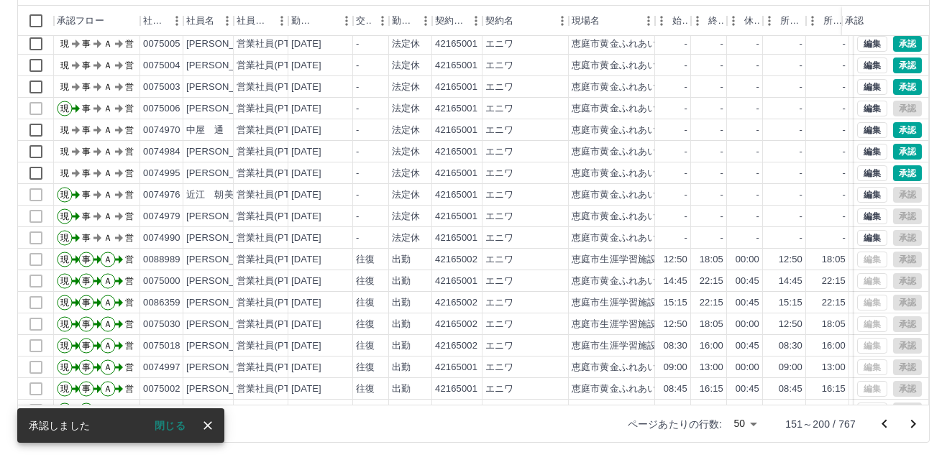
scroll to position [147, 0]
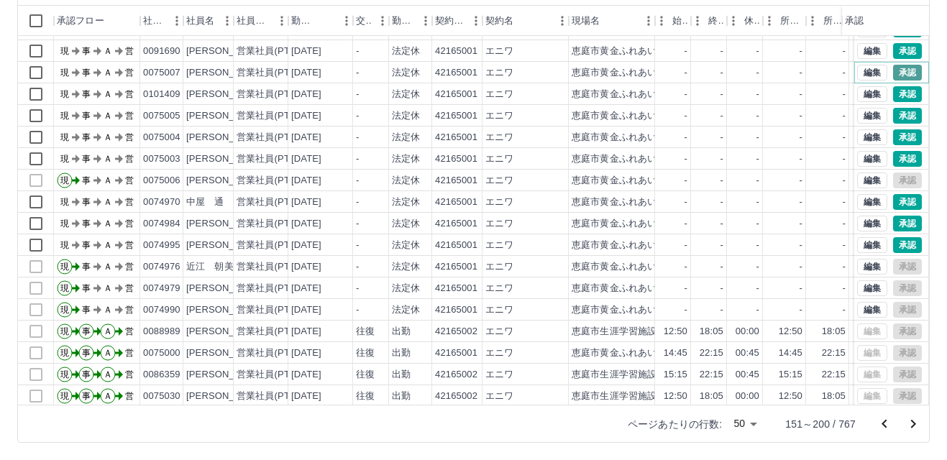
click at [894, 73] on button "承認" at bounding box center [907, 73] width 29 height 16
click at [896, 243] on button "承認" at bounding box center [907, 245] width 29 height 16
click at [895, 224] on button "承認" at bounding box center [907, 224] width 29 height 16
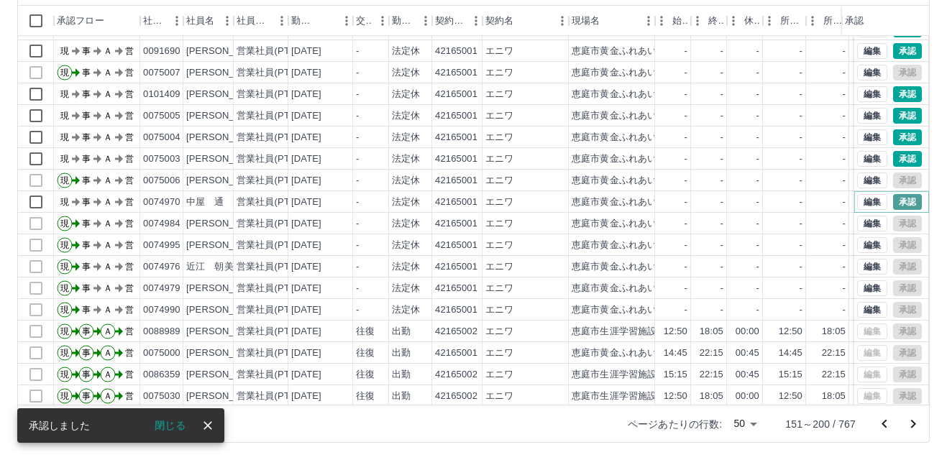
click at [893, 196] on button "承認" at bounding box center [907, 202] width 29 height 16
click at [899, 158] on button "承認" at bounding box center [907, 159] width 29 height 16
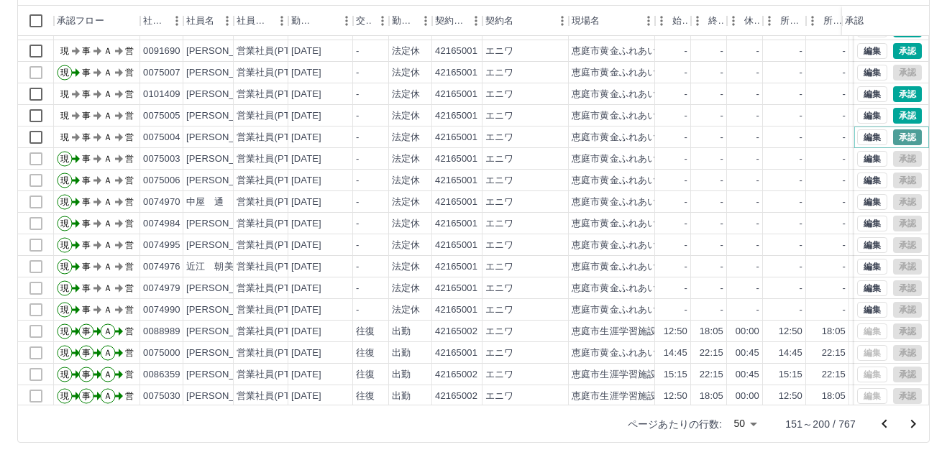
click at [895, 134] on button "承認" at bounding box center [907, 137] width 29 height 16
click at [894, 114] on button "承認" at bounding box center [907, 116] width 29 height 16
click at [894, 95] on button "承認" at bounding box center [907, 94] width 29 height 16
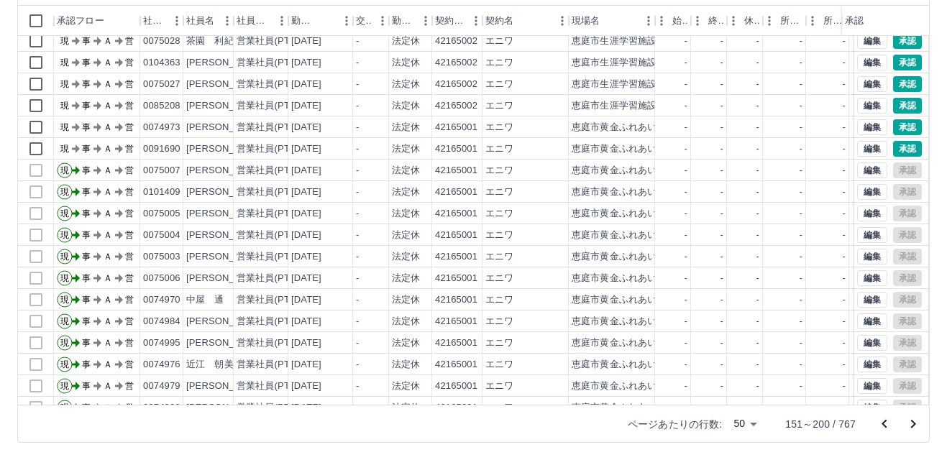
scroll to position [3, 0]
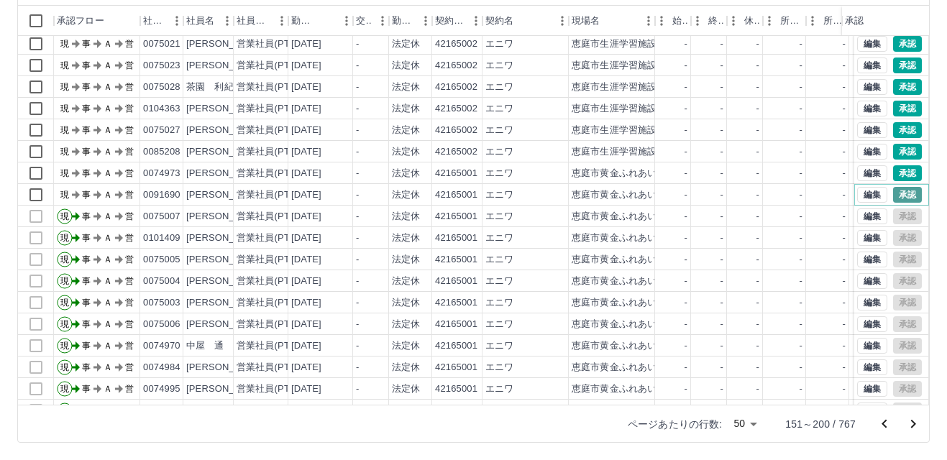
click at [893, 193] on button "承認" at bounding box center [907, 195] width 29 height 16
click at [893, 173] on button "承認" at bounding box center [907, 173] width 29 height 16
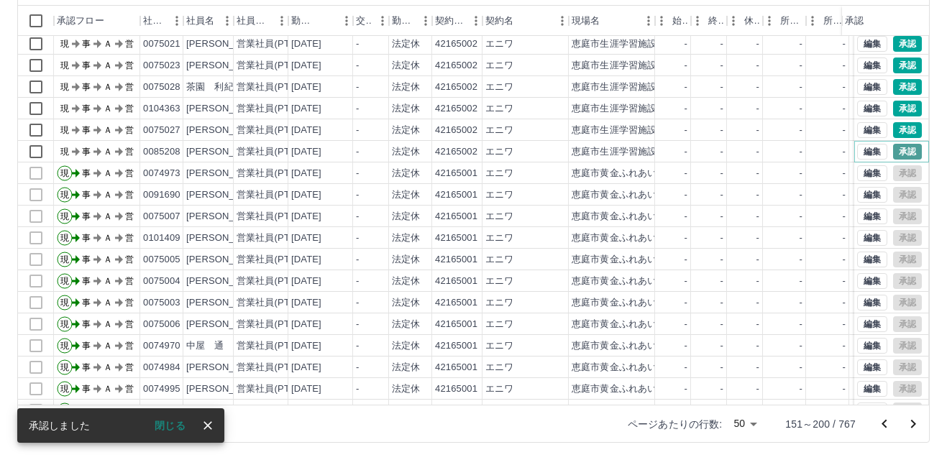
click at [893, 149] on button "承認" at bounding box center [907, 152] width 29 height 16
click at [895, 130] on button "承認" at bounding box center [907, 130] width 29 height 16
click at [894, 105] on button "承認" at bounding box center [907, 109] width 29 height 16
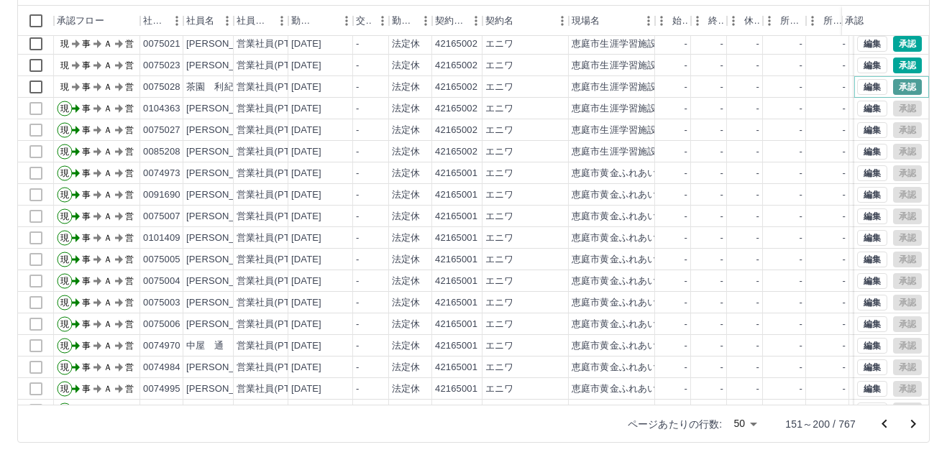
click at [895, 87] on button "承認" at bounding box center [907, 87] width 29 height 16
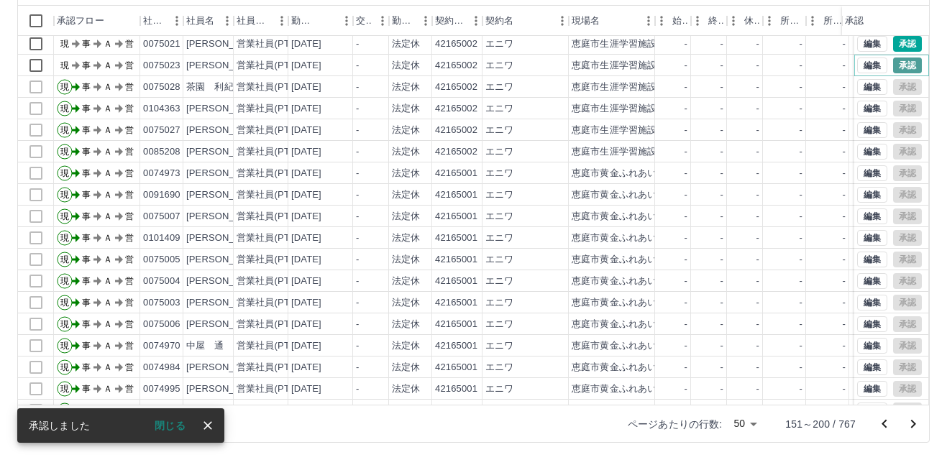
click at [897, 63] on button "承認" at bounding box center [907, 66] width 29 height 16
click at [894, 45] on button "承認" at bounding box center [907, 44] width 29 height 16
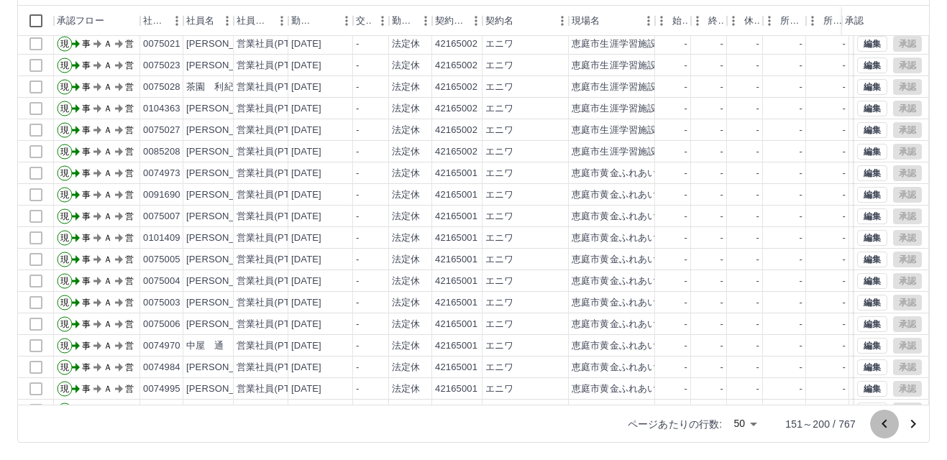
click at [884, 424] on icon "前のページへ" at bounding box center [884, 423] width 5 height 9
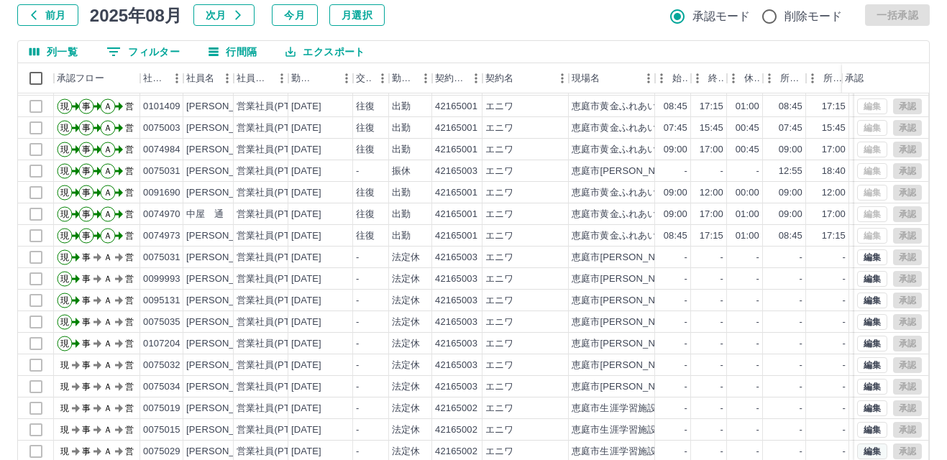
scroll to position [147, 0]
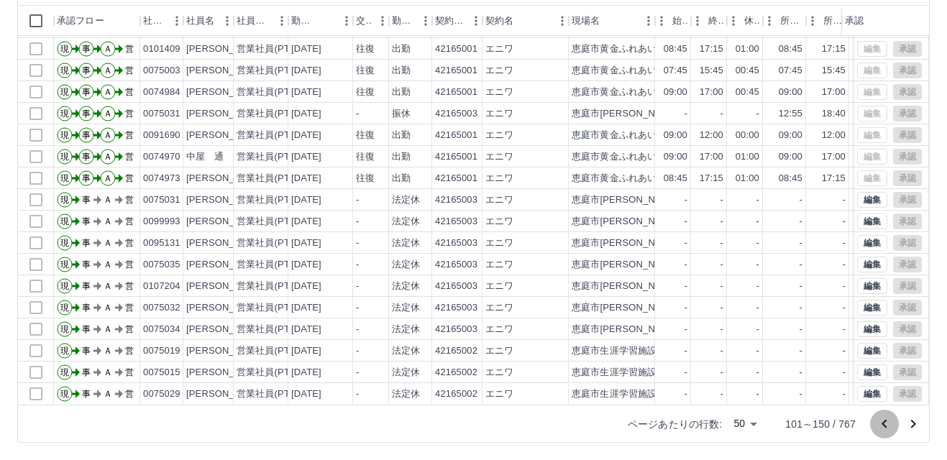
click at [885, 422] on icon "前のページへ" at bounding box center [884, 423] width 5 height 9
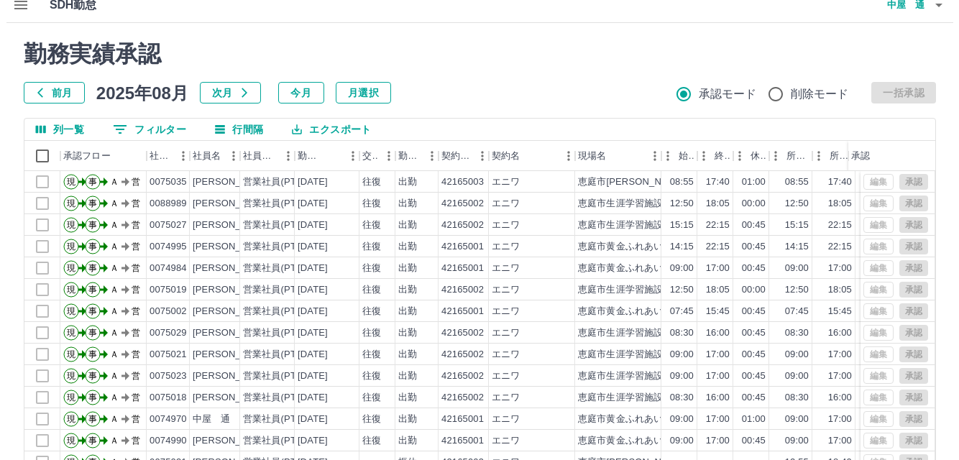
scroll to position [0, 0]
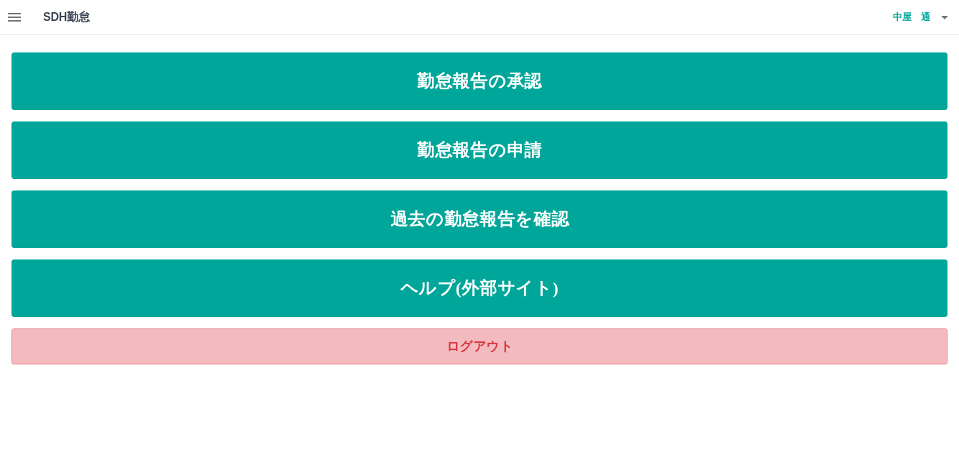
click at [467, 348] on link "ログアウト" at bounding box center [480, 347] width 936 height 36
